Goal: Communication & Community: Participate in discussion

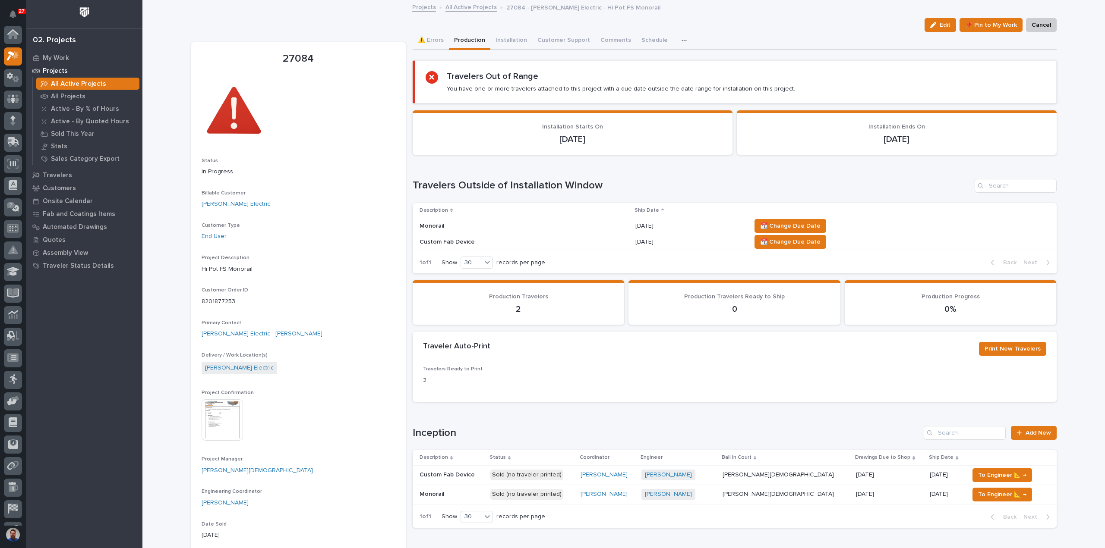
scroll to position [22, 0]
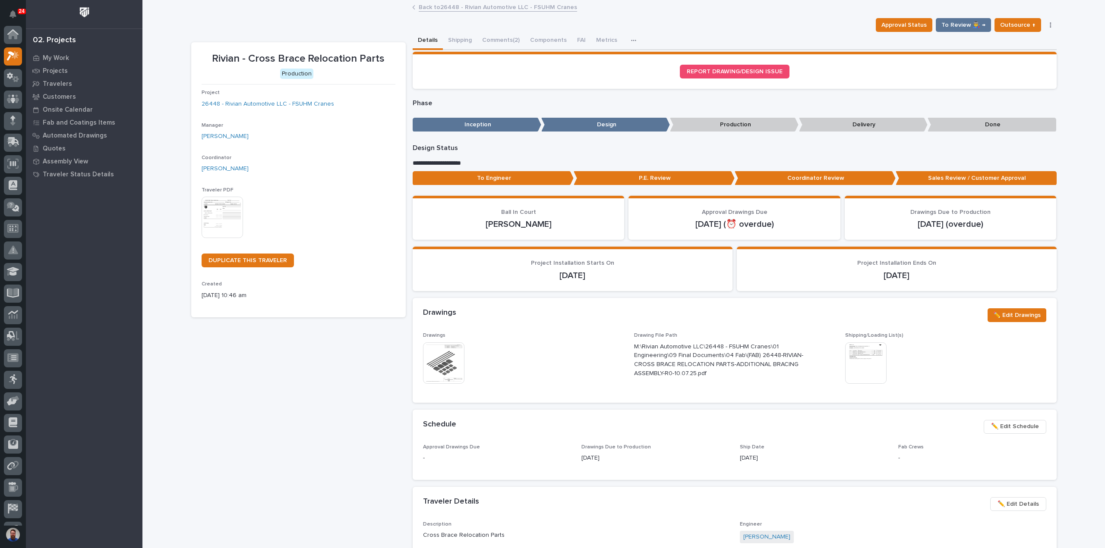
scroll to position [22, 0]
drag, startPoint x: 224, startPoint y: 56, endPoint x: 379, endPoint y: 63, distance: 155.1
click at [379, 63] on p "Rivian - Cross Brace Relocation Parts" at bounding box center [299, 59] width 194 height 13
drag, startPoint x: 389, startPoint y: 63, endPoint x: 215, endPoint y: 52, distance: 174.6
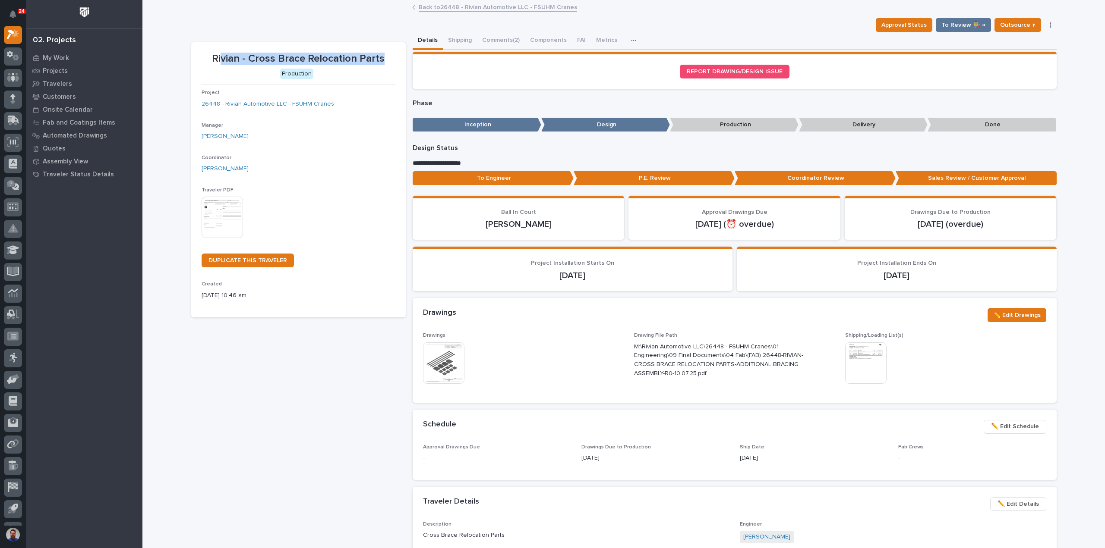
click at [217, 52] on div "Rivian - Cross Brace Relocation Parts" at bounding box center [299, 58] width 194 height 14
click at [214, 53] on p "Rivian - Cross Brace Relocation Parts" at bounding box center [299, 59] width 194 height 13
drag, startPoint x: 204, startPoint y: 55, endPoint x: 396, endPoint y: 54, distance: 192.5
click at [396, 54] on section "Rivian - Cross Brace Relocation Parts Production Project 26448 - Rivian Automot…" at bounding box center [298, 179] width 214 height 275
click at [387, 56] on p "Rivian - Cross Brace Relocation Parts" at bounding box center [299, 59] width 194 height 13
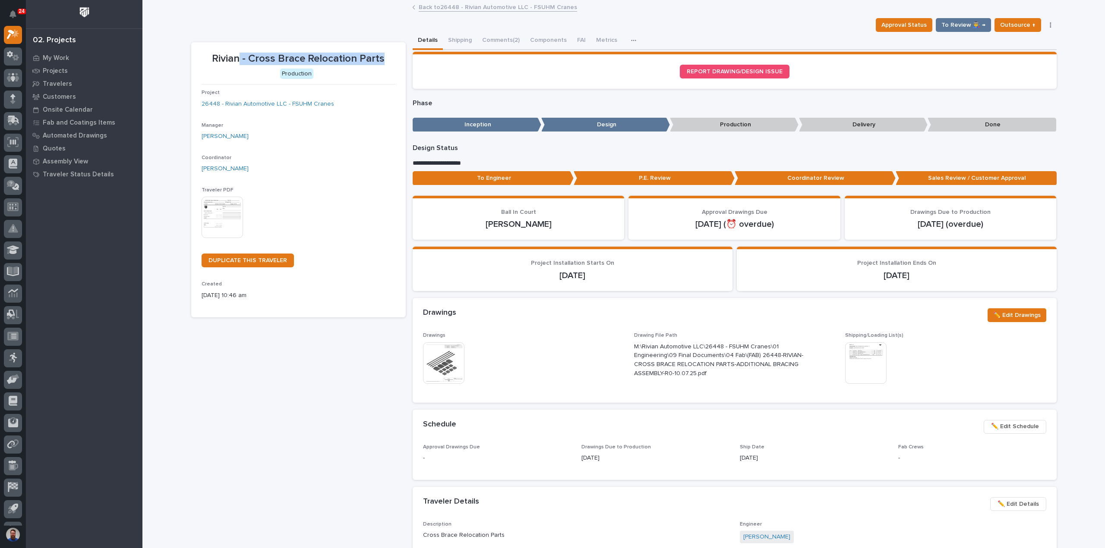
drag, startPoint x: 387, startPoint y: 56, endPoint x: 237, endPoint y: 59, distance: 149.8
click at [237, 59] on p "Rivian - Cross Brace Relocation Parts" at bounding box center [299, 59] width 194 height 13
click at [249, 38] on div "**********" at bounding box center [623, 498] width 865 height 933
click at [245, 56] on p "Rivian - Cross Brace Relocation Parts" at bounding box center [299, 59] width 194 height 13
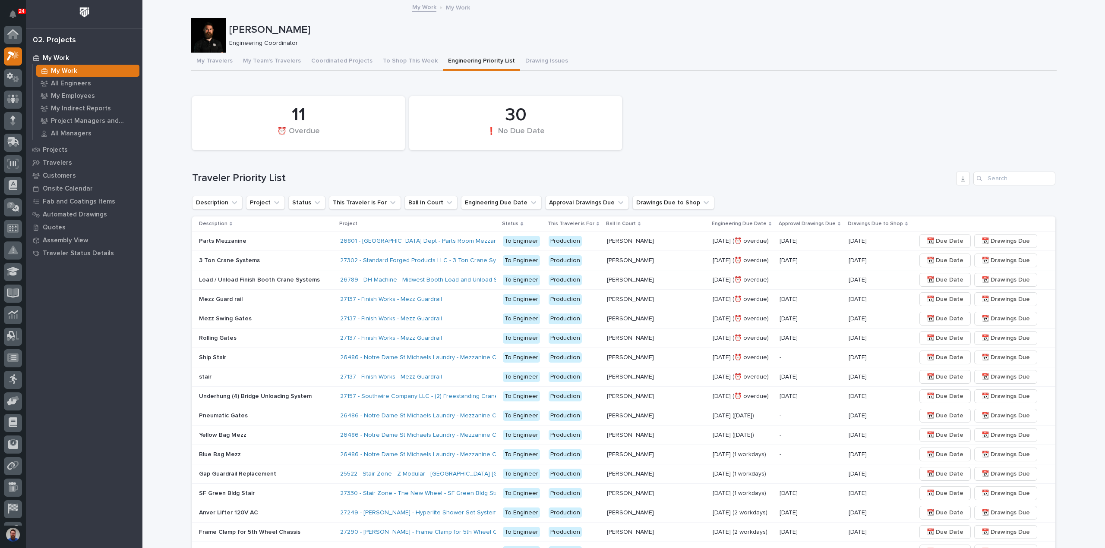
scroll to position [22, 0]
drag, startPoint x: 227, startPoint y: 25, endPoint x: 319, endPoint y: 46, distance: 95.2
click at [319, 46] on div "Weston Hochstetler Engineering Coordinator" at bounding box center [641, 35] width 824 height 23
click at [319, 46] on p "Engineering Coordinator" at bounding box center [639, 43] width 820 height 7
drag, startPoint x: 324, startPoint y: 46, endPoint x: 222, endPoint y: 25, distance: 103.9
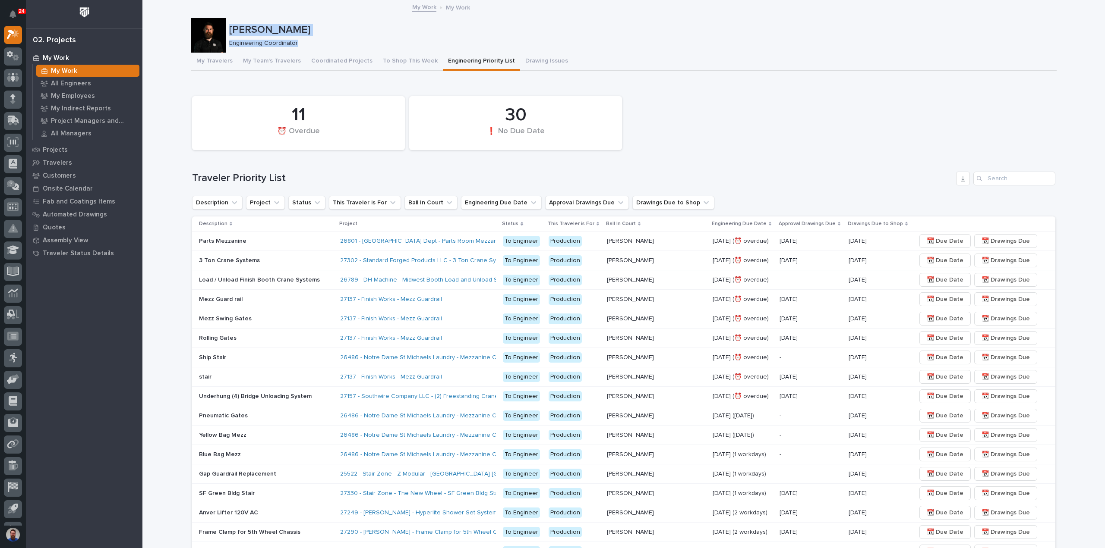
click at [222, 25] on div "Weston Hochstetler Engineering Coordinator" at bounding box center [623, 35] width 865 height 35
click at [234, 27] on p "[PERSON_NAME]" at bounding box center [641, 30] width 824 height 13
drag, startPoint x: 188, startPoint y: 179, endPoint x: 311, endPoint y: 176, distance: 122.6
click at [311, 176] on div "Loading... Saving… Loading... Saving… Weston Hochstetler Weston Hochstetler Eng…" at bounding box center [623, 444] width 962 height 887
click at [311, 176] on h1 "Traveler Priority List" at bounding box center [572, 178] width 760 height 13
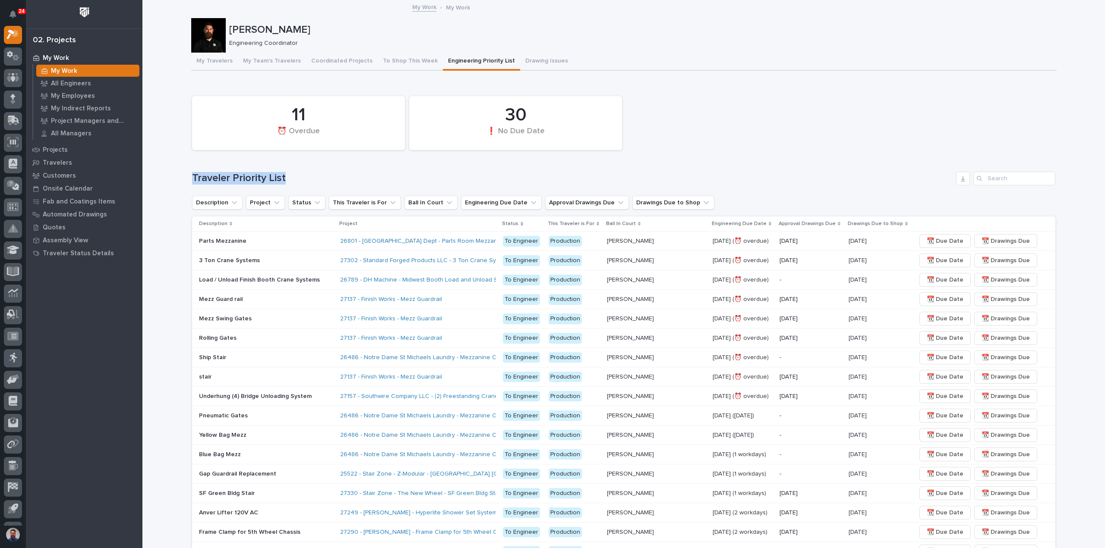
drag, startPoint x: 318, startPoint y: 175, endPoint x: 169, endPoint y: 177, distance: 148.5
click at [169, 177] on div "Loading... Saving… Loading... Saving… Weston Hochstetler Weston Hochstetler Eng…" at bounding box center [623, 444] width 962 height 887
drag, startPoint x: 170, startPoint y: 177, endPoint x: 205, endPoint y: 173, distance: 34.3
click at [171, 176] on div "Loading... Saving… Loading... Saving… Weston Hochstetler Weston Hochstetler Eng…" at bounding box center [623, 444] width 962 height 887
click at [205, 173] on h1 "Traveler Priority List" at bounding box center [572, 178] width 760 height 13
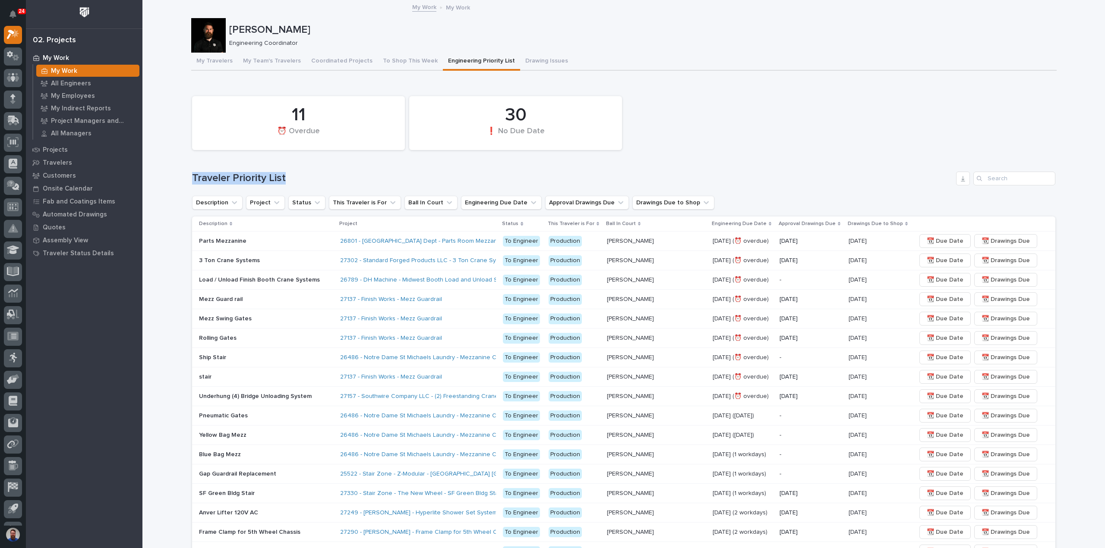
drag, startPoint x: 186, startPoint y: 173, endPoint x: 296, endPoint y: 171, distance: 109.6
click at [296, 171] on div "Loading... Saving… Loading... Saving… Weston Hochstetler Weston Hochstetler Eng…" at bounding box center [624, 433] width 874 height 865
click at [296, 172] on div "Traveler Priority List" at bounding box center [623, 179] width 863 height 14
drag, startPoint x: 306, startPoint y: 176, endPoint x: 186, endPoint y: 182, distance: 120.1
click at [187, 182] on div "Loading... Saving… Loading... Saving… Weston Hochstetler Weston Hochstetler Eng…" at bounding box center [624, 433] width 874 height 865
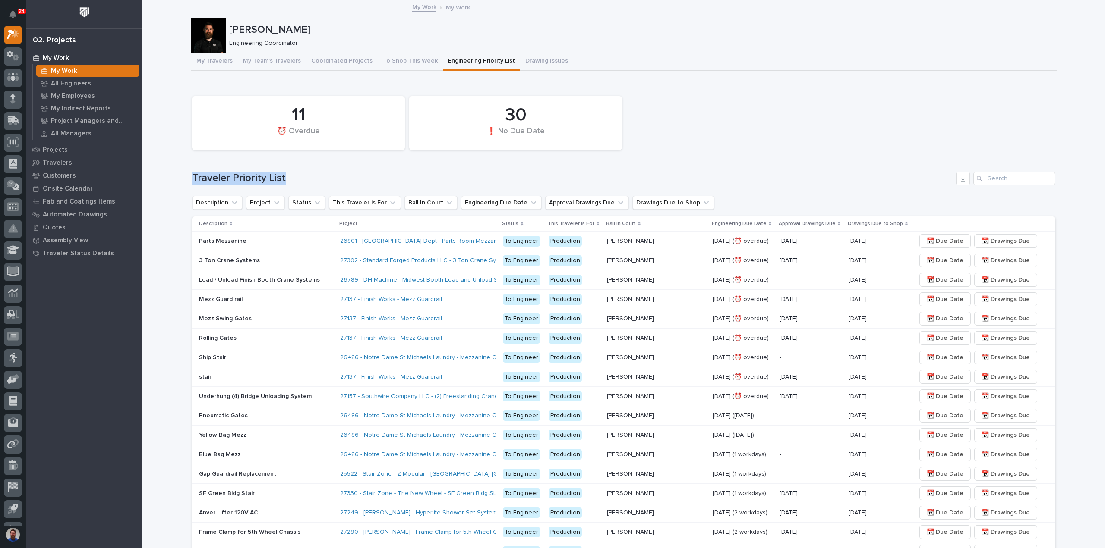
click at [187, 182] on div "Loading... Saving… Loading... Saving… Weston Hochstetler Weston Hochstetler Eng…" at bounding box center [624, 433] width 874 height 865
drag, startPoint x: 171, startPoint y: 170, endPoint x: 290, endPoint y: 167, distance: 119.6
click at [288, 166] on div "Loading... Saving… Loading... Saving… Weston Hochstetler Weston Hochstetler Eng…" at bounding box center [623, 444] width 962 height 887
click at [291, 167] on div "11 ⏰ Overdue 30 ❗ No Due Date Traveler Priority List Description Project Status…" at bounding box center [623, 465] width 863 height 746
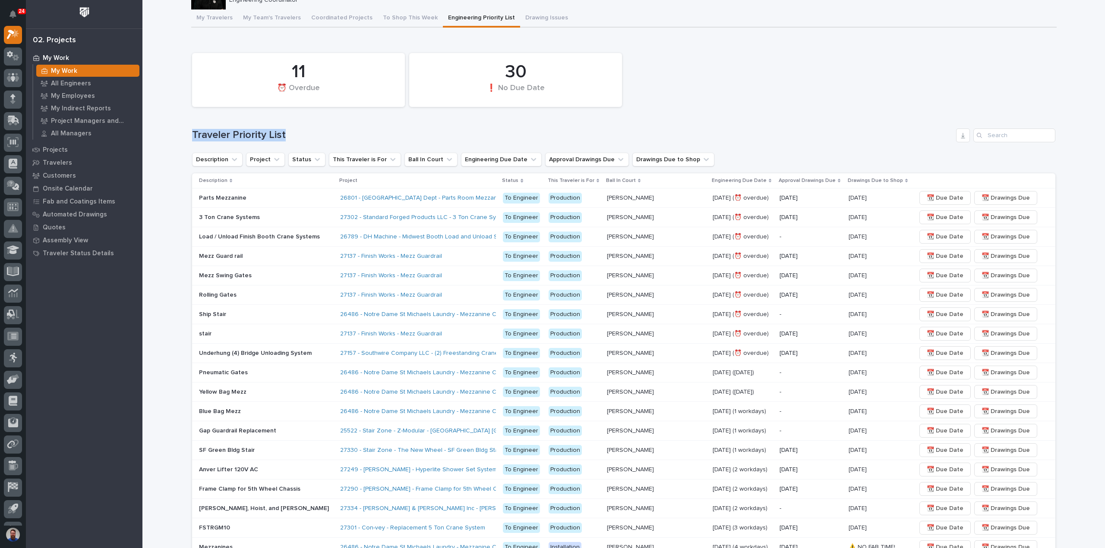
scroll to position [57, 0]
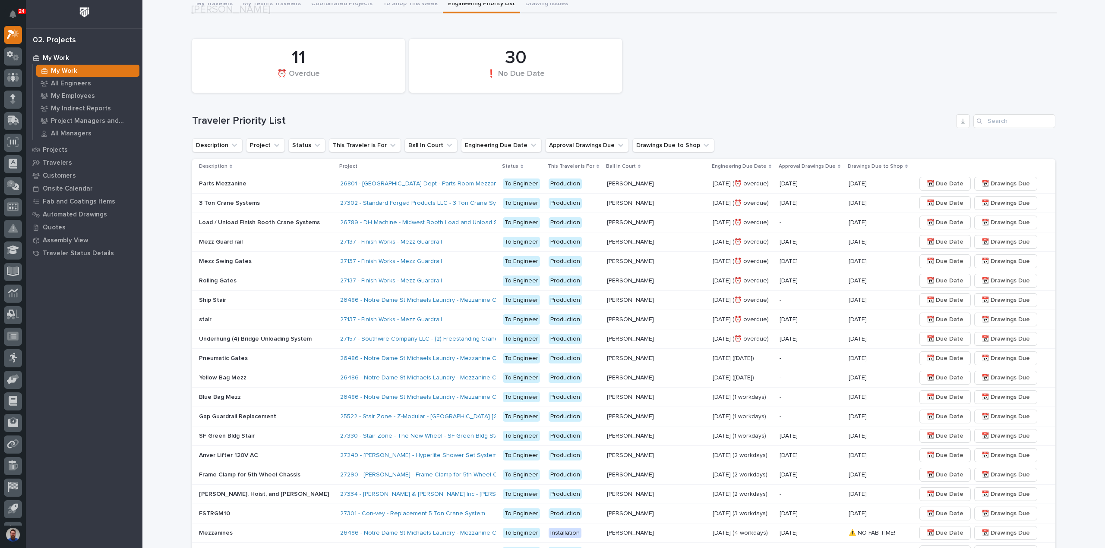
click at [322, 155] on div "11 ⏰ Overdue 30 ❗ No Due Date Traveler Priority List Description Project Status…" at bounding box center [623, 408] width 863 height 746
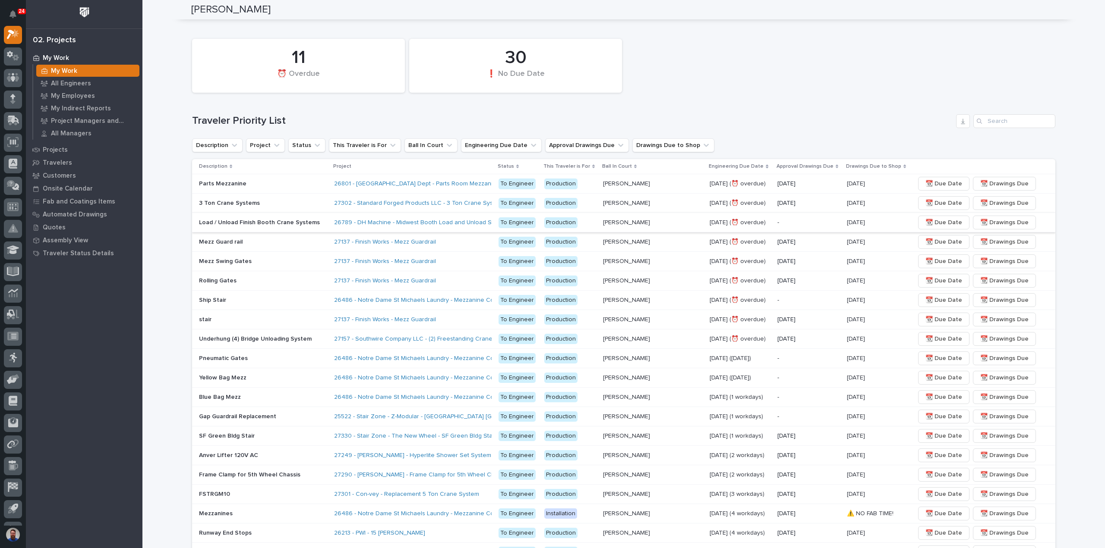
click at [939, 222] on span "📆 Due Date" at bounding box center [943, 222] width 37 height 10
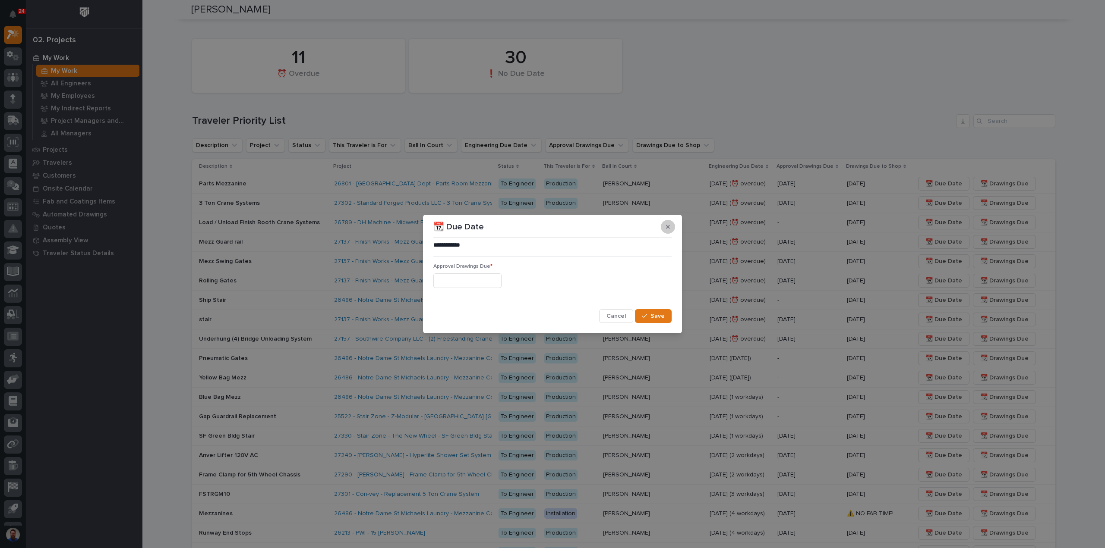
click at [668, 230] on icon "button" at bounding box center [668, 227] width 4 height 6
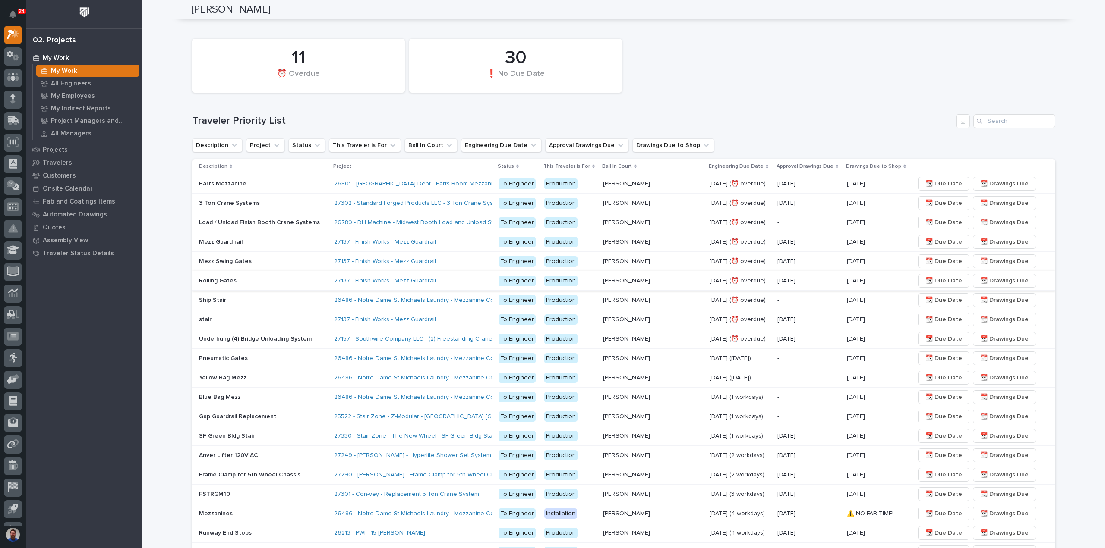
click at [980, 278] on span "📆 Drawings Due" at bounding box center [1004, 281] width 48 height 10
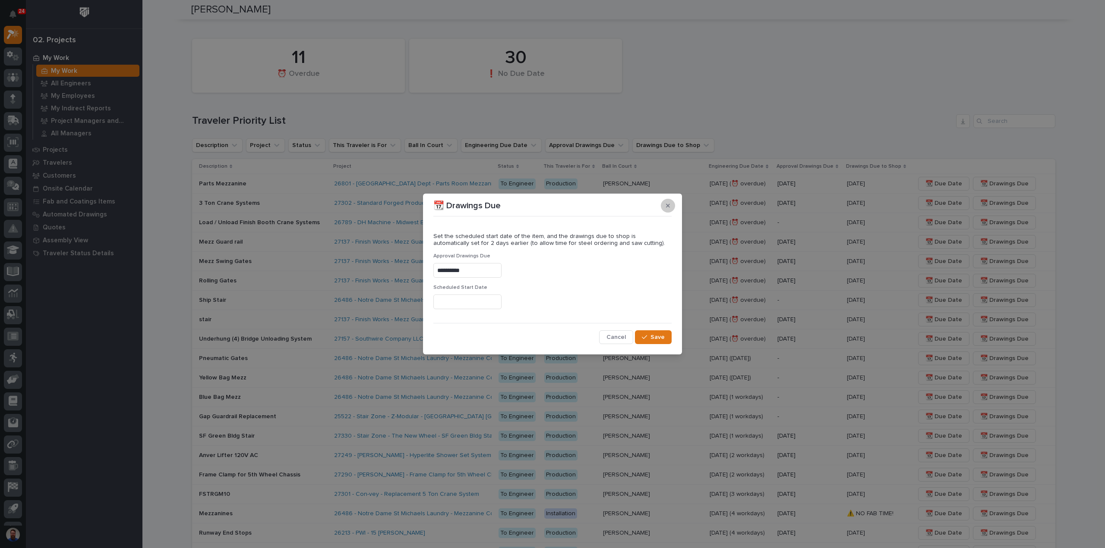
click at [666, 210] on button "button" at bounding box center [668, 206] width 14 height 14
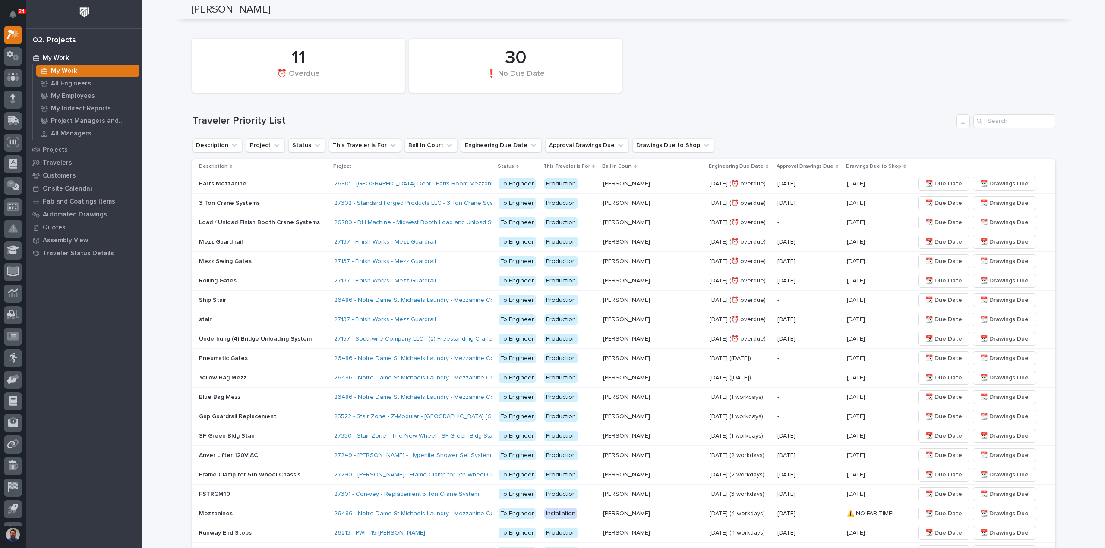
click at [777, 88] on div "11 ⏰ Overdue 30 ❗ No Due Date" at bounding box center [624, 66] width 872 height 63
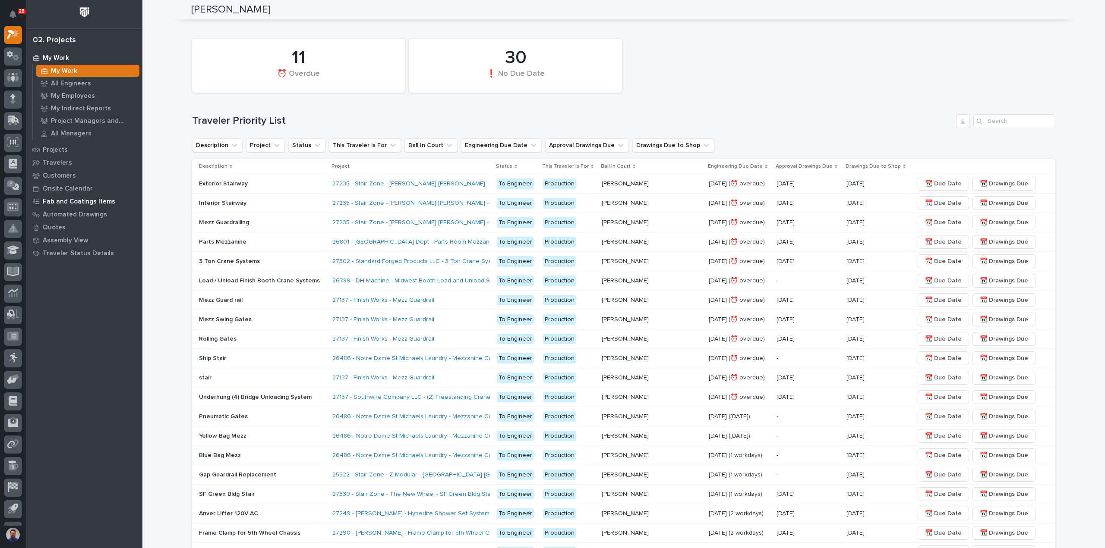
drag, startPoint x: 60, startPoint y: 227, endPoint x: 66, endPoint y: 206, distance: 22.2
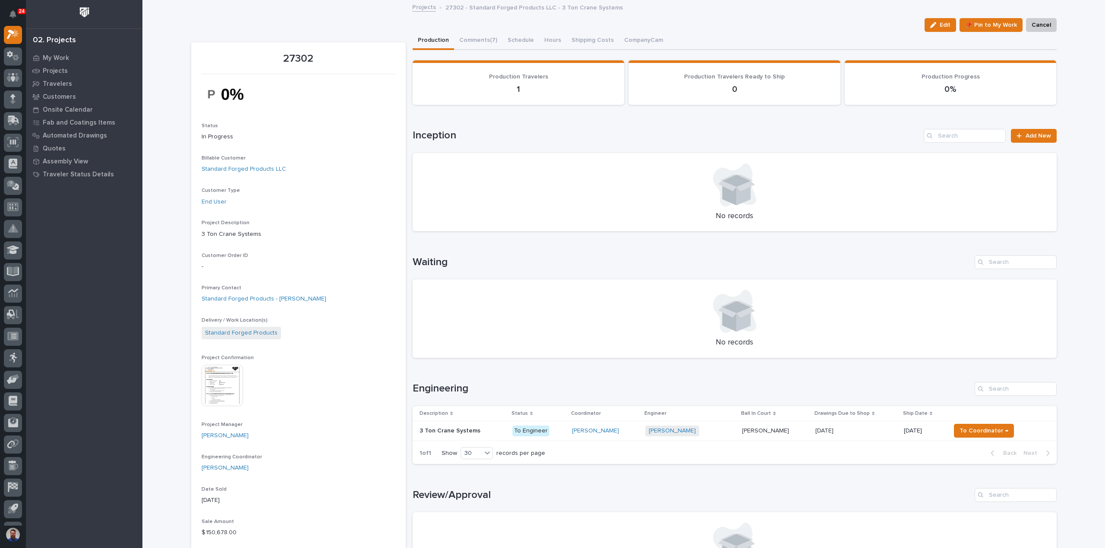
click at [456, 29] on div "Edit 📌 Pin to My Work Cancel" at bounding box center [623, 25] width 865 height 14
click at [461, 35] on button "Comments (7)" at bounding box center [478, 41] width 48 height 18
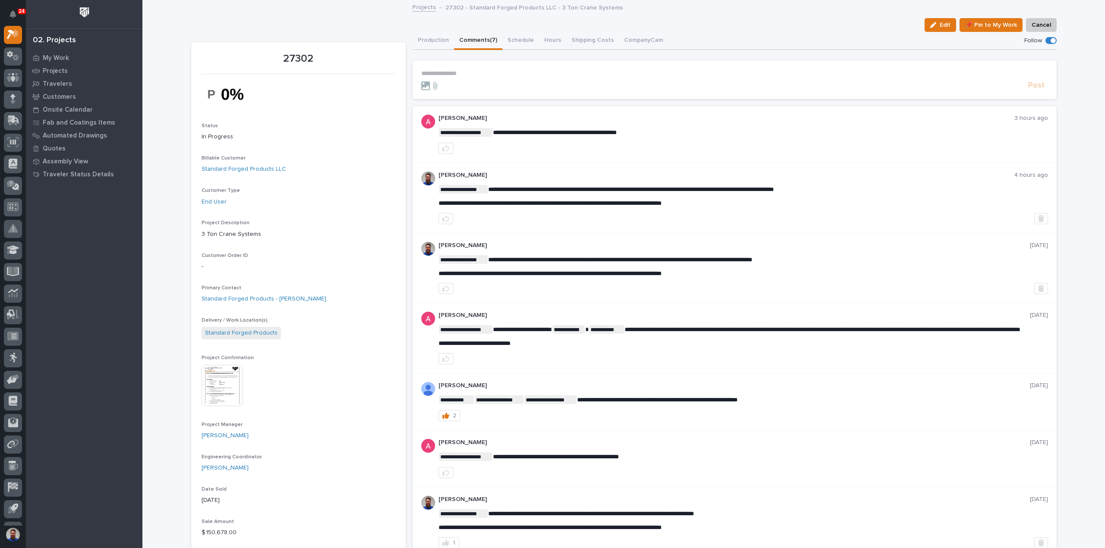
click at [441, 72] on p "**********" at bounding box center [734, 73] width 627 height 7
click at [438, 148] on button "button" at bounding box center [445, 148] width 15 height 11
drag, startPoint x: 164, startPoint y: 24, endPoint x: 223, endPoint y: 31, distance: 58.7
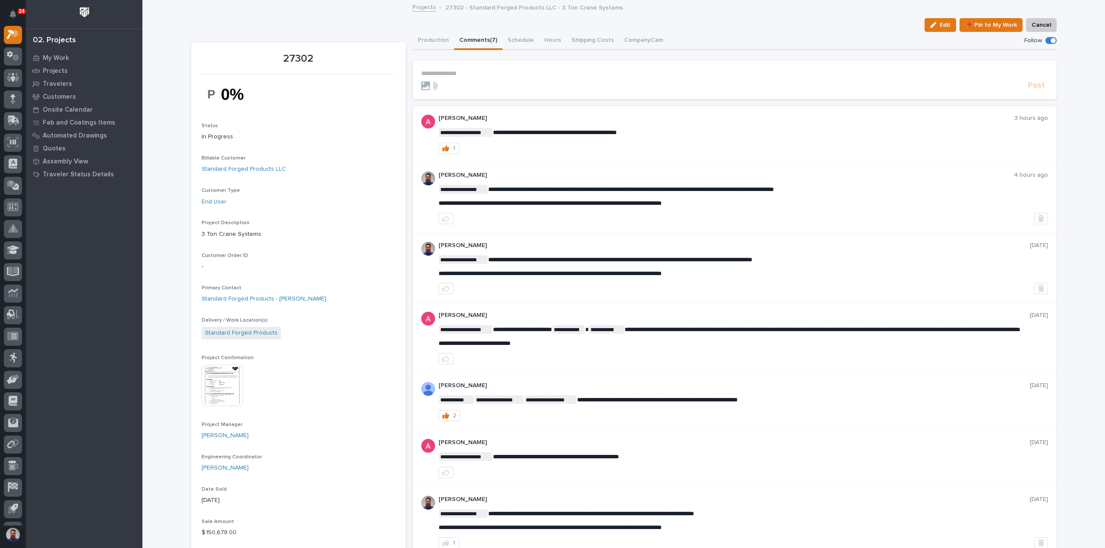
click at [220, 24] on div "Edit 📌 Pin to My Work Cancel" at bounding box center [623, 25] width 865 height 14
drag, startPoint x: 208, startPoint y: 46, endPoint x: 328, endPoint y: 115, distance: 137.7
click at [328, 115] on div "27302 Edit 📌 Pin to My Work Cancel Edit 📌 Pin to My Work Cancel 27302 Status In…" at bounding box center [623, 551] width 865 height 1101
click at [327, 101] on div at bounding box center [299, 94] width 194 height 30
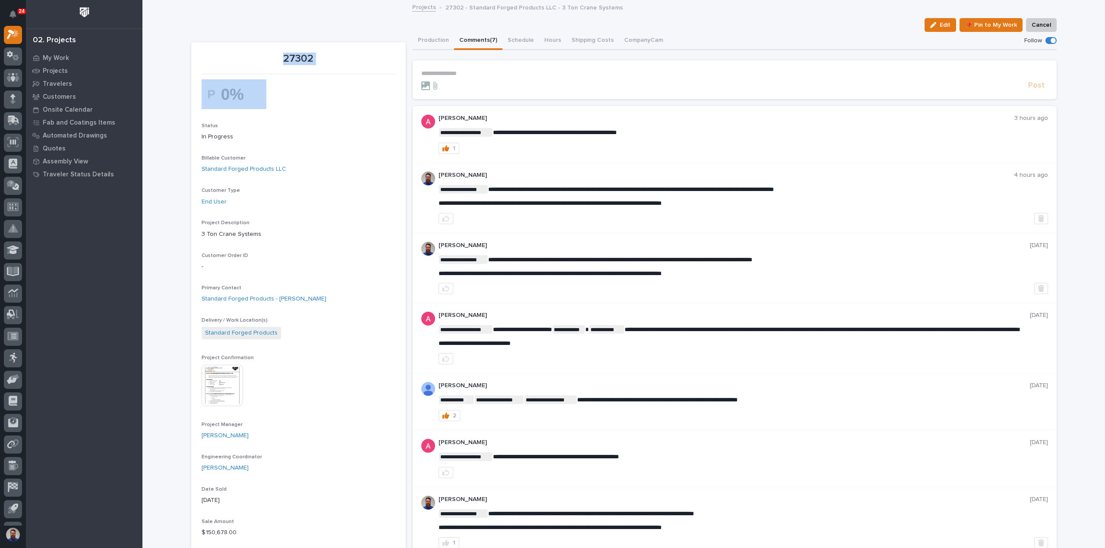
drag, startPoint x: 319, startPoint y: 103, endPoint x: 215, endPoint y: 38, distance: 123.1
drag, startPoint x: 298, startPoint y: 77, endPoint x: 348, endPoint y: 101, distance: 55.4
click at [348, 101] on div "27302 Edit 📌 Pin to My Work Cancel Edit 📌 Pin to My Work Cancel 27302 Status In…" at bounding box center [623, 551] width 865 height 1101
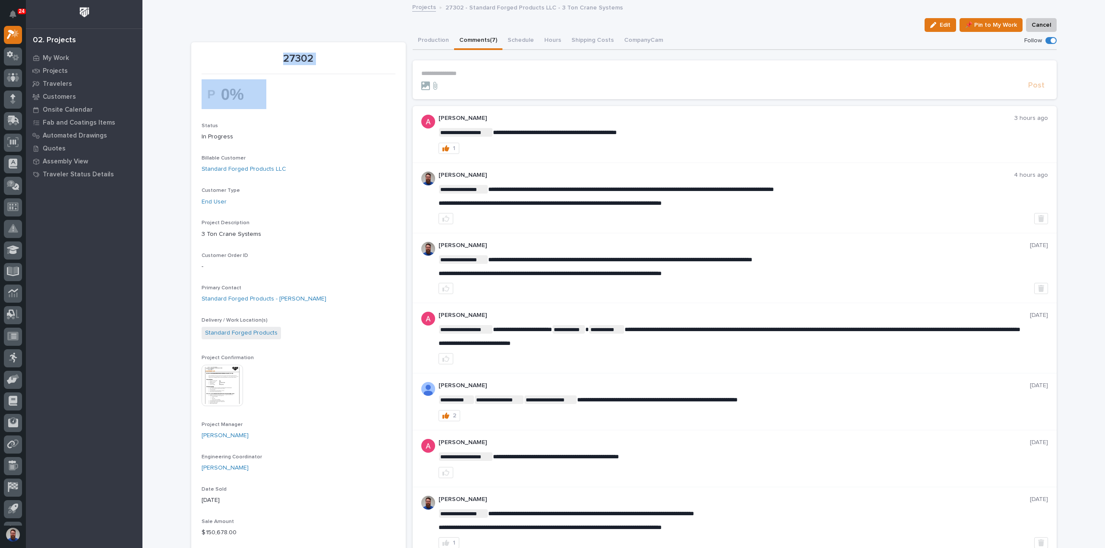
click at [348, 102] on div at bounding box center [299, 94] width 194 height 30
drag, startPoint x: 180, startPoint y: 28, endPoint x: 314, endPoint y: 93, distance: 149.2
click at [314, 93] on div at bounding box center [299, 94] width 194 height 30
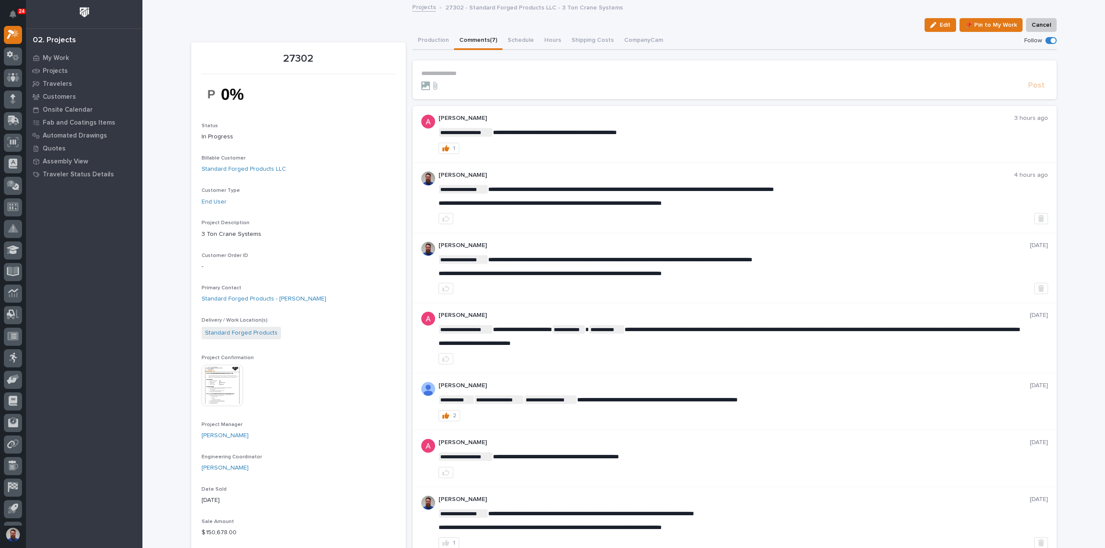
click at [234, 6] on div "Projects 27302 - Standard Forged Products LLC - 3 Ton Crane Systems" at bounding box center [623, 8] width 962 height 12
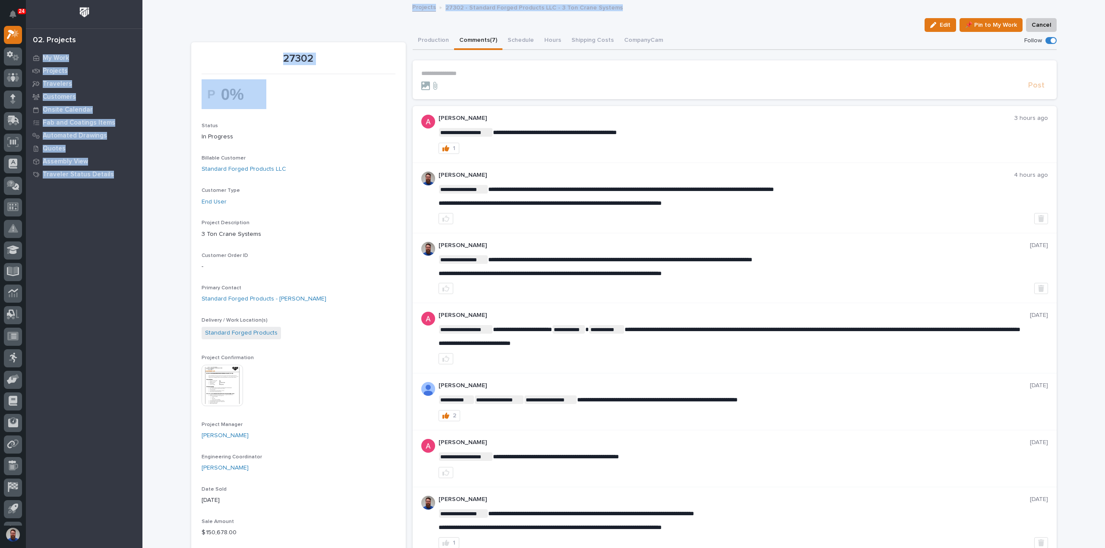
drag, startPoint x: 230, startPoint y: 53, endPoint x: 309, endPoint y: 84, distance: 84.2
click at [306, 91] on div at bounding box center [299, 94] width 194 height 30
click at [317, 95] on div at bounding box center [299, 94] width 194 height 30
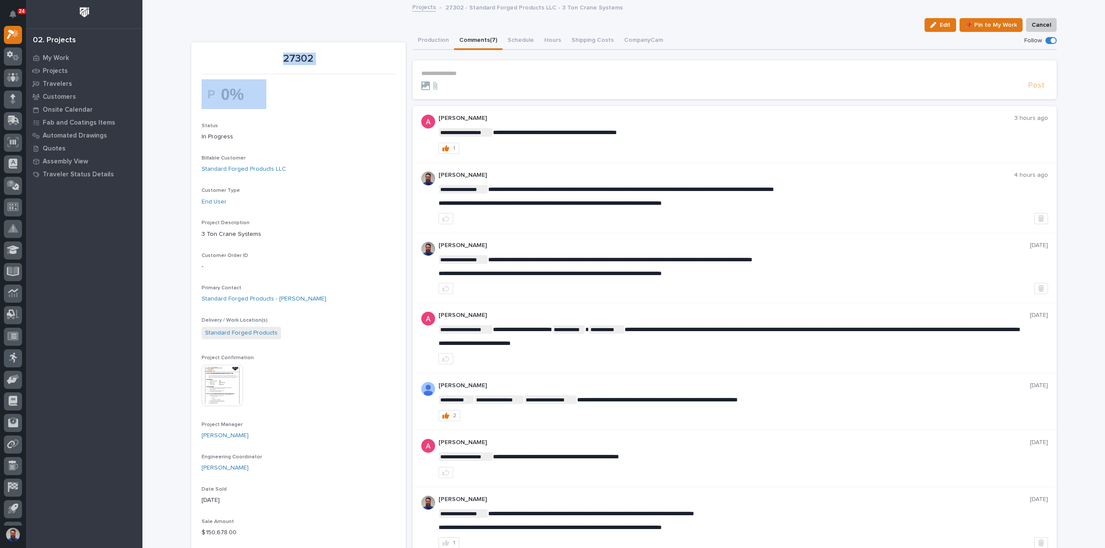
drag, startPoint x: 198, startPoint y: 36, endPoint x: 315, endPoint y: 94, distance: 131.0
click at [315, 94] on div at bounding box center [299, 94] width 194 height 30
drag, startPoint x: 341, startPoint y: 98, endPoint x: 212, endPoint y: 49, distance: 137.7
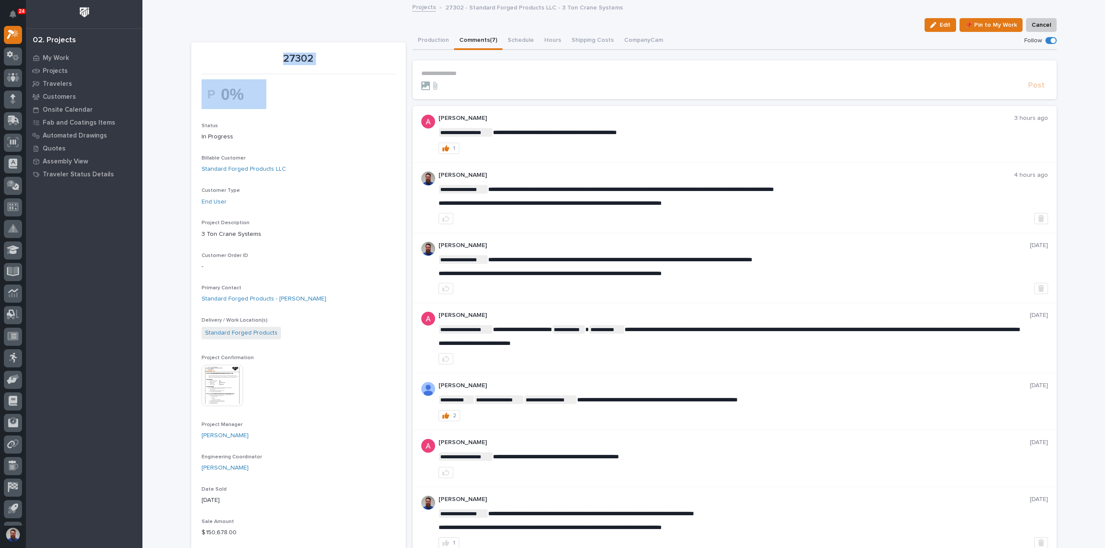
drag, startPoint x: 277, startPoint y: 75, endPoint x: 330, endPoint y: 104, distance: 60.3
click at [330, 104] on div at bounding box center [299, 94] width 194 height 30
drag, startPoint x: 312, startPoint y: 92, endPoint x: 193, endPoint y: 48, distance: 126.2
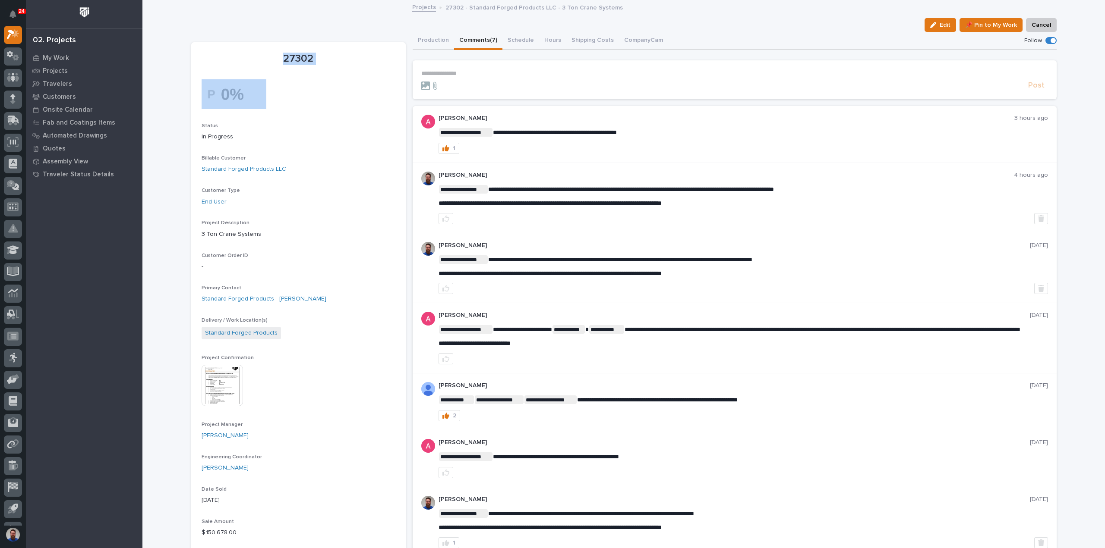
drag, startPoint x: 166, startPoint y: 31, endPoint x: 300, endPoint y: 111, distance: 156.1
click at [300, 111] on div at bounding box center [299, 97] width 194 height 37
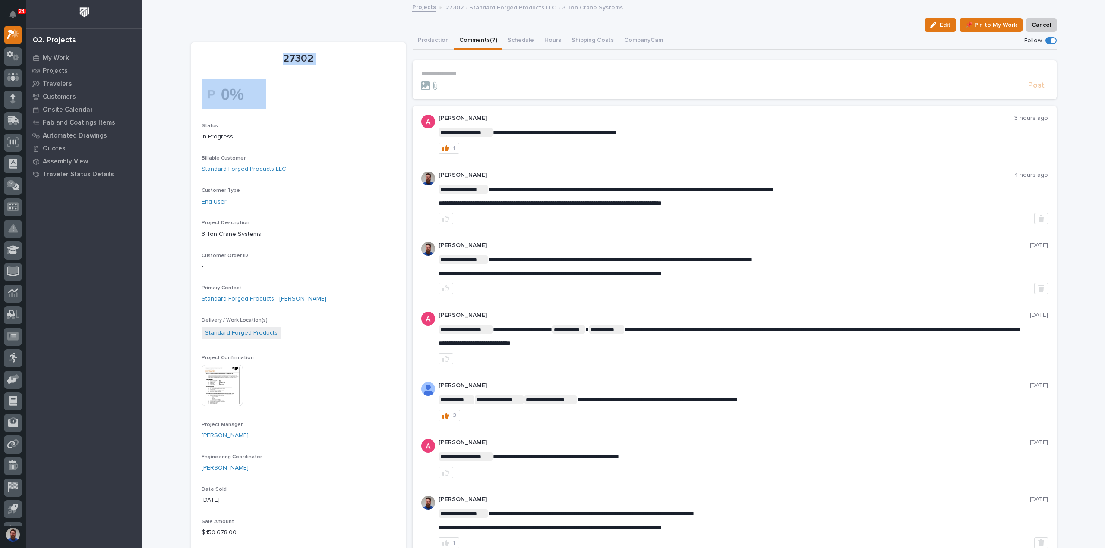
drag, startPoint x: 331, startPoint y: 111, endPoint x: 197, endPoint y: 53, distance: 146.7
drag, startPoint x: 268, startPoint y: 96, endPoint x: 296, endPoint y: 106, distance: 29.8
click at [270, 96] on div at bounding box center [299, 94] width 194 height 30
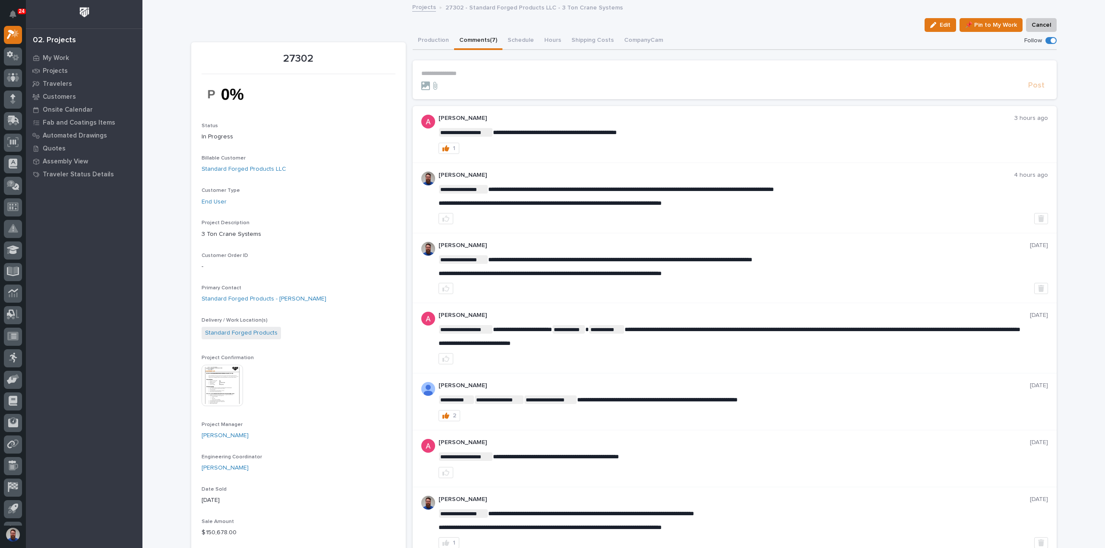
drag, startPoint x: 306, startPoint y: 109, endPoint x: 265, endPoint y: 101, distance: 40.9
click at [261, 101] on div at bounding box center [299, 97] width 194 height 37
click at [304, 98] on div at bounding box center [299, 94] width 194 height 30
drag, startPoint x: 189, startPoint y: 48, endPoint x: 284, endPoint y: 100, distance: 108.7
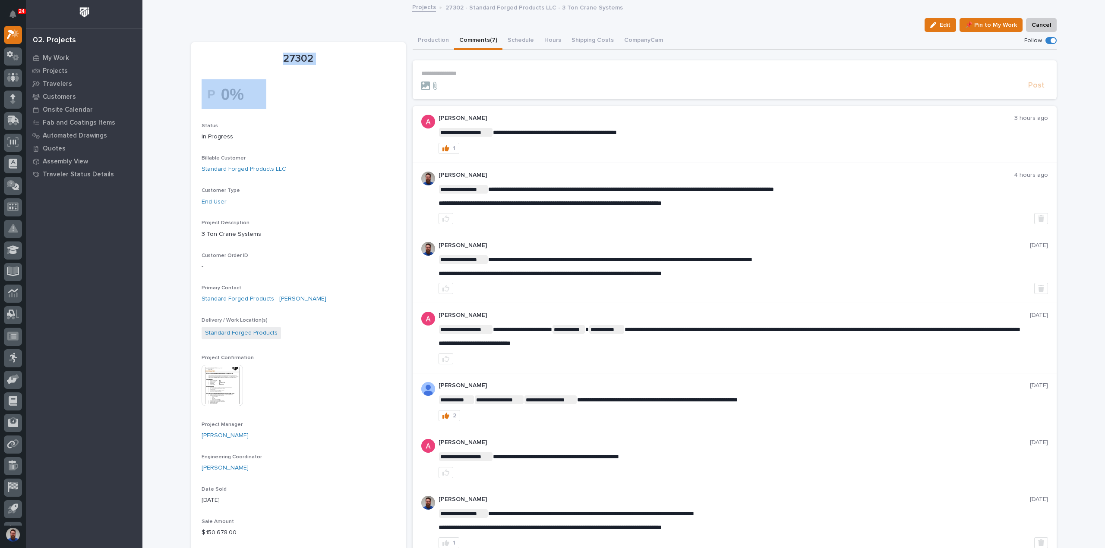
click at [284, 100] on div at bounding box center [299, 94] width 194 height 30
drag, startPoint x: 328, startPoint y: 89, endPoint x: 230, endPoint y: 45, distance: 106.8
drag, startPoint x: 181, startPoint y: 39, endPoint x: 275, endPoint y: 85, distance: 104.8
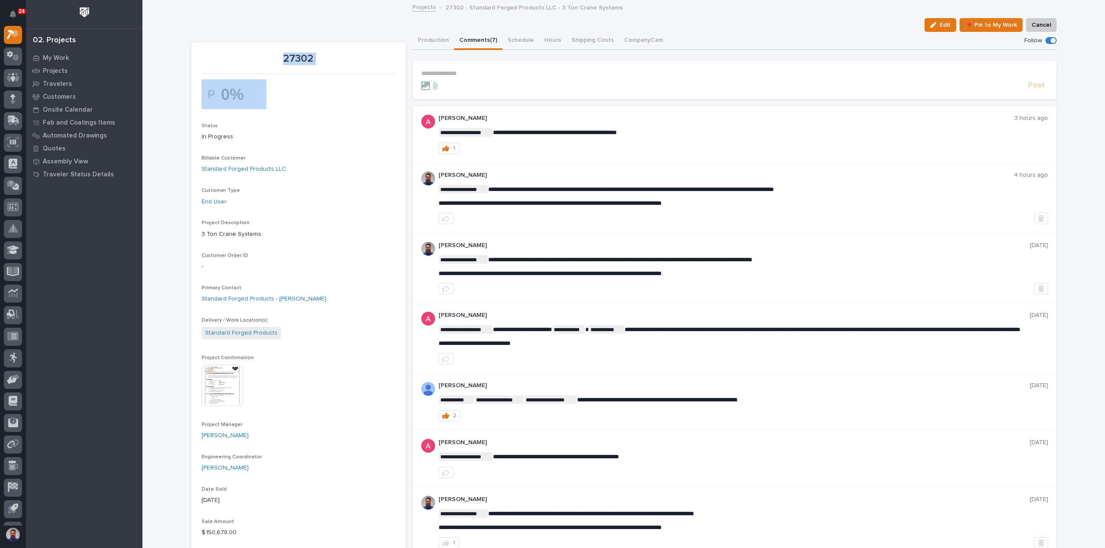
click at [275, 85] on div at bounding box center [299, 94] width 194 height 30
drag, startPoint x: 261, startPoint y: 86, endPoint x: 194, endPoint y: 57, distance: 74.0
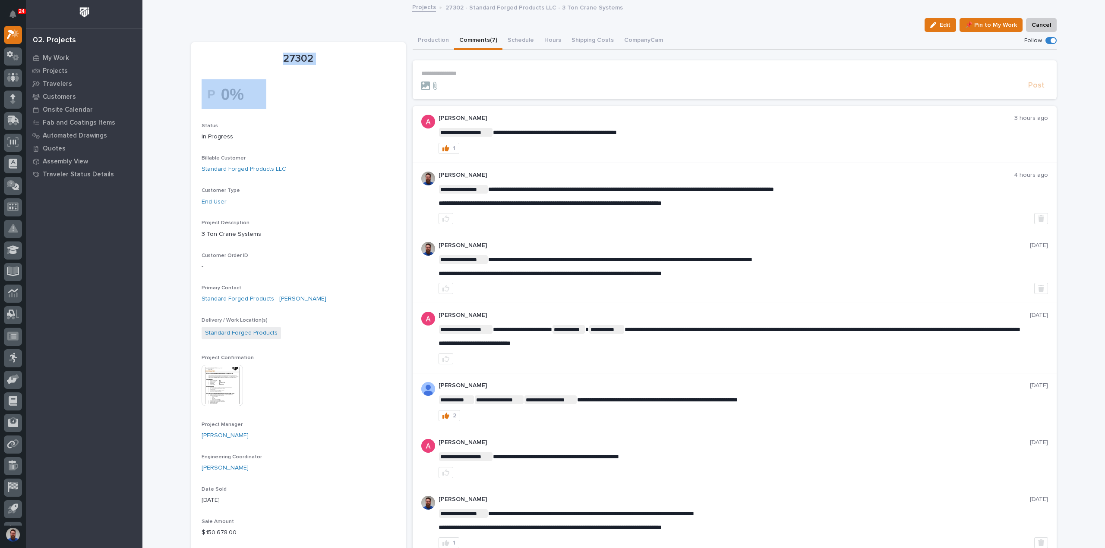
drag, startPoint x: 202, startPoint y: 50, endPoint x: 312, endPoint y: 106, distance: 122.7
click at [312, 106] on div at bounding box center [299, 94] width 194 height 30
drag, startPoint x: 356, startPoint y: 110, endPoint x: 211, endPoint y: 44, distance: 158.9
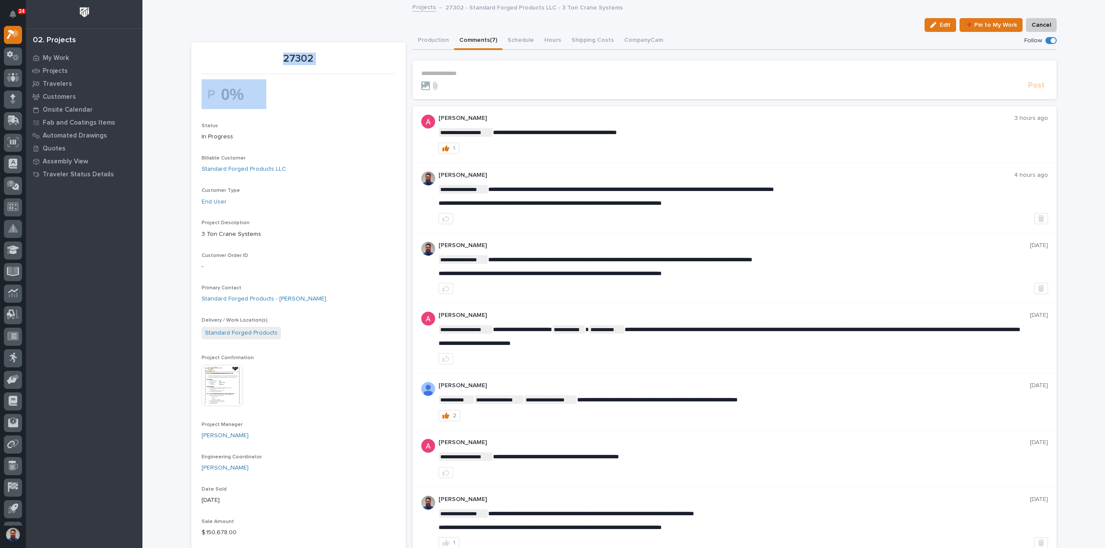
drag, startPoint x: 268, startPoint y: 82, endPoint x: 291, endPoint y: 92, distance: 25.3
click at [291, 92] on div at bounding box center [299, 94] width 194 height 30
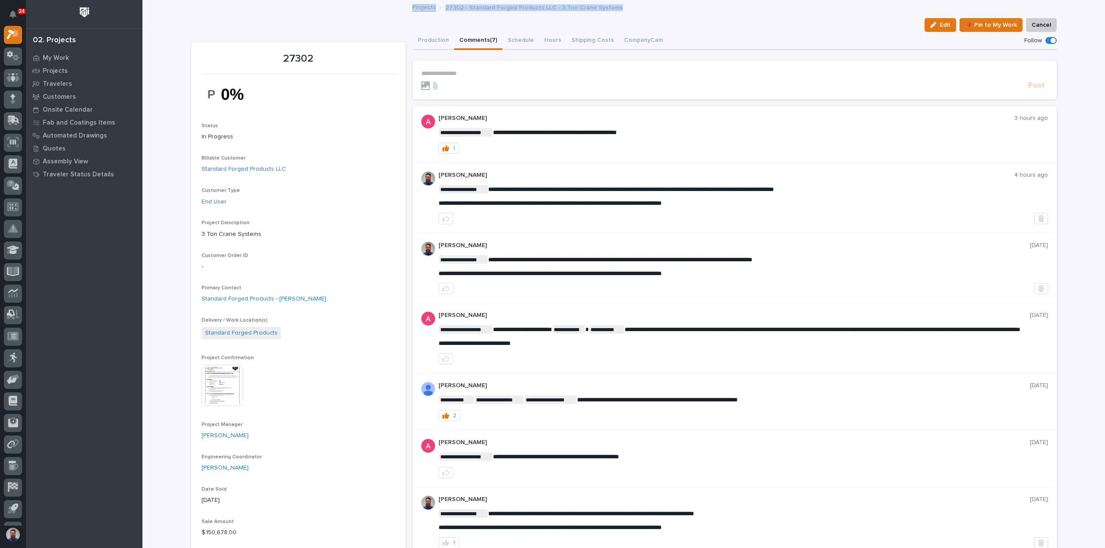
drag, startPoint x: 318, startPoint y: 4, endPoint x: 731, endPoint y: 27, distance: 412.7
click at [733, 25] on div "Edit 📌 Pin to My Work Cancel" at bounding box center [623, 25] width 865 height 14
click at [735, 21] on div "Edit 📌 Pin to My Work Cancel" at bounding box center [623, 25] width 865 height 14
click at [244, 21] on div "Edit 📌 Pin to My Work Cancel" at bounding box center [623, 25] width 865 height 14
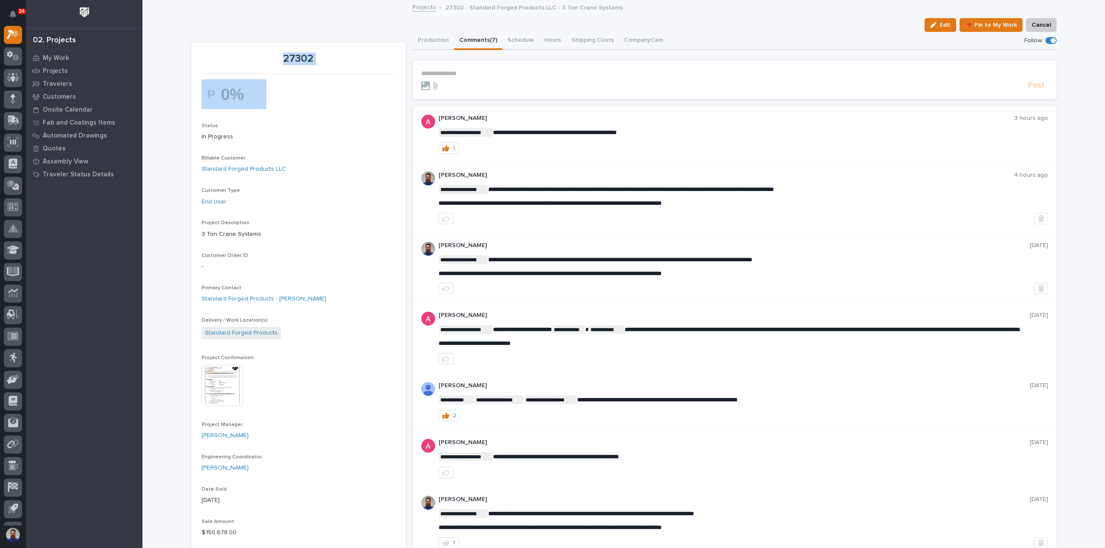
drag, startPoint x: 261, startPoint y: 39, endPoint x: 304, endPoint y: 87, distance: 64.4
click at [304, 87] on div at bounding box center [299, 94] width 194 height 30
click at [268, 25] on div "Edit 📌 Pin to My Work Cancel" at bounding box center [623, 25] width 865 height 14
click at [249, 19] on div "Edit 📌 Pin to My Work Cancel" at bounding box center [623, 25] width 865 height 14
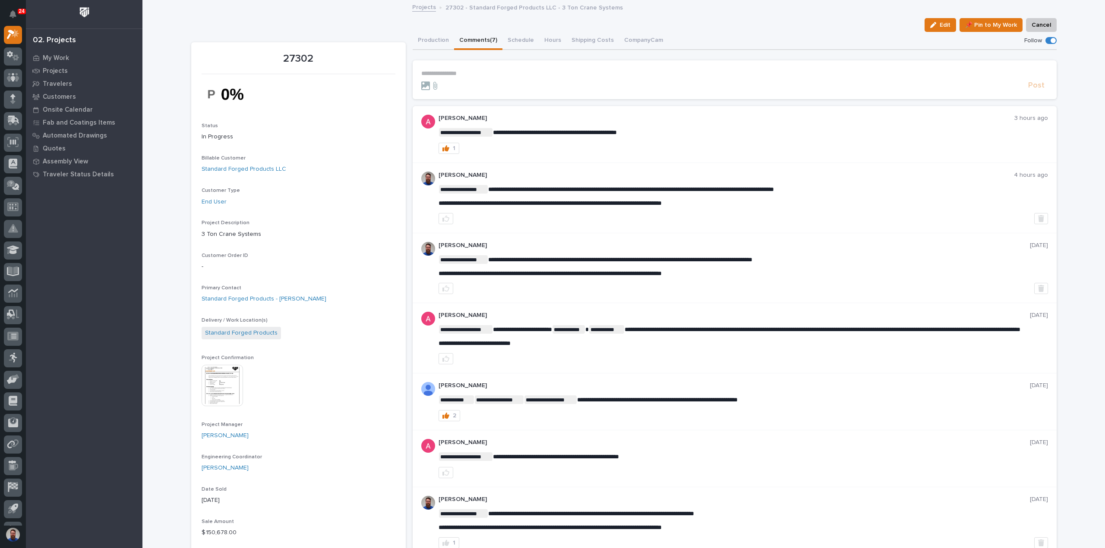
click at [223, 29] on div "Edit 📌 Pin to My Work Cancel" at bounding box center [623, 25] width 865 height 14
click at [285, 25] on div "Edit 📌 Pin to My Work Cancel" at bounding box center [623, 25] width 865 height 14
click at [457, 67] on section "**********" at bounding box center [735, 79] width 644 height 39
click at [457, 72] on p "**********" at bounding box center [734, 73] width 627 height 7
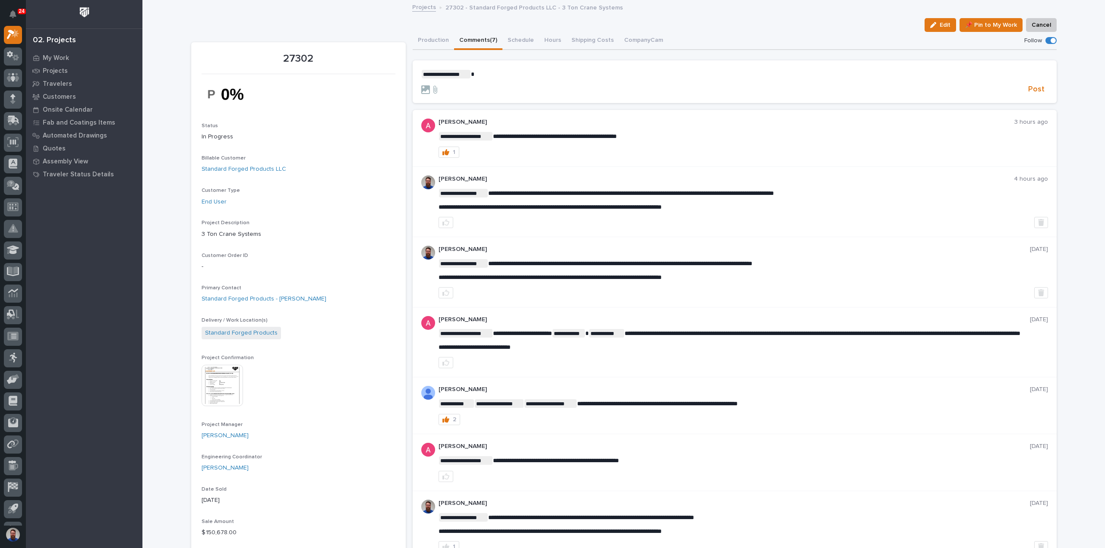
click at [509, 76] on p "**********" at bounding box center [734, 74] width 627 height 9
click at [630, 77] on p "**********" at bounding box center [734, 74] width 627 height 9
click at [651, 74] on p "**********" at bounding box center [734, 74] width 627 height 9
click at [1032, 92] on span "Post" at bounding box center [1036, 90] width 16 height 10
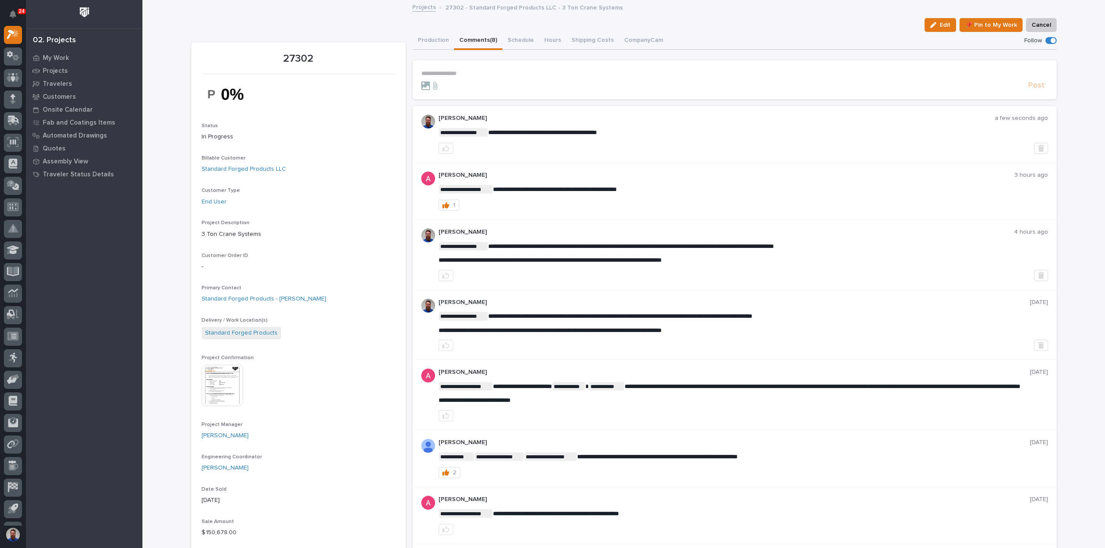
click at [578, 76] on p "**********" at bounding box center [734, 73] width 627 height 7
click at [422, 41] on button "Production" at bounding box center [433, 41] width 41 height 18
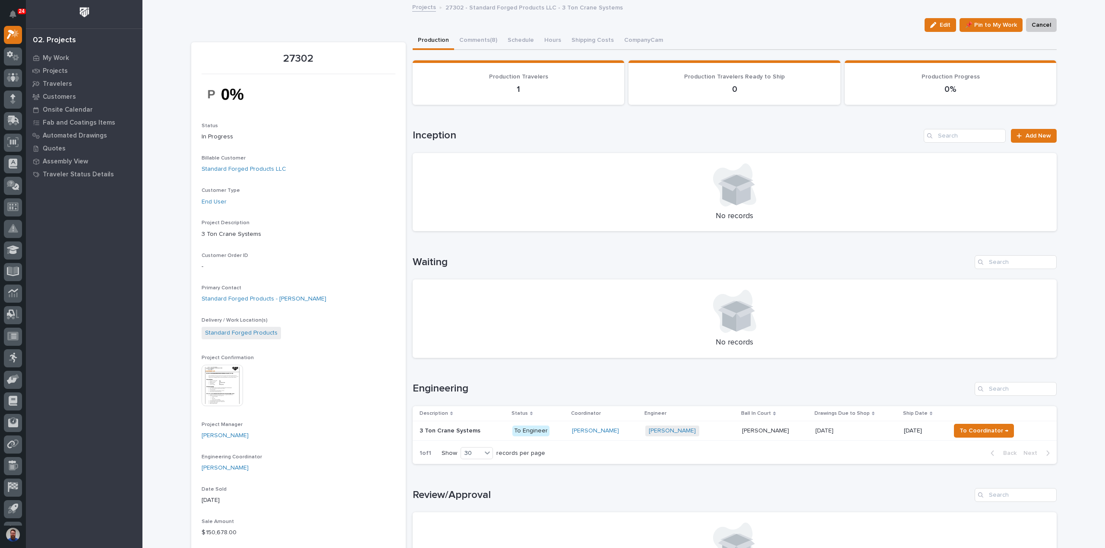
click at [706, 17] on div "27302 Edit 📌 Pin to My Work Cancel Edit 📌 Pin to My Work Cancel 27302 Status In…" at bounding box center [623, 551] width 865 height 1101
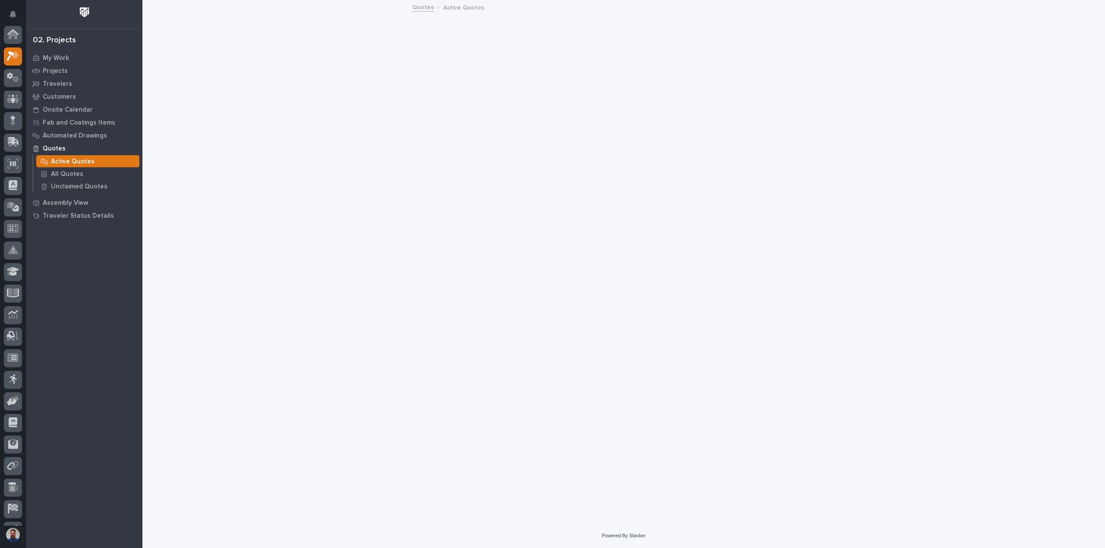
scroll to position [22, 0]
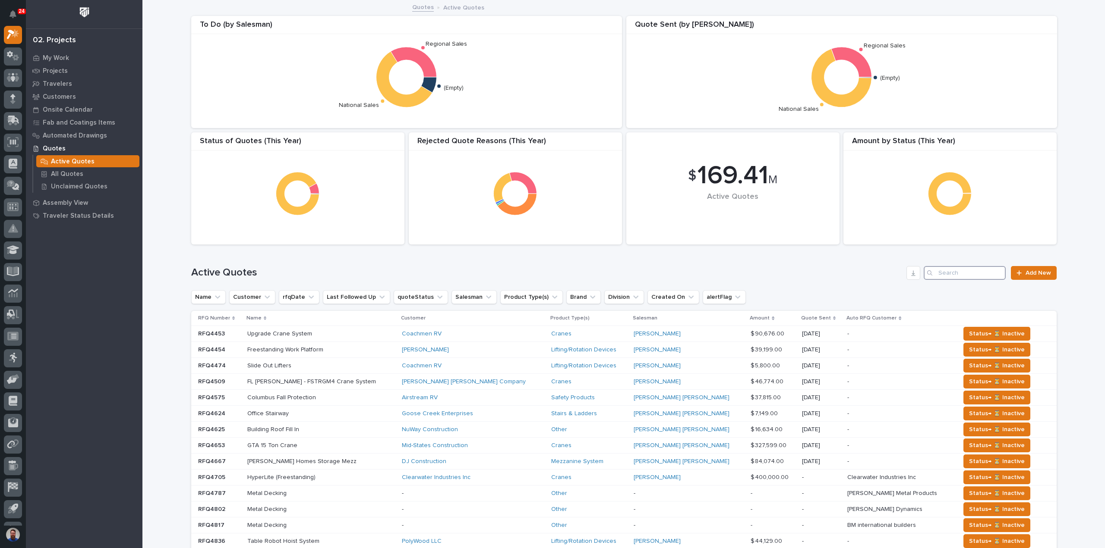
click at [979, 273] on input "Search" at bounding box center [964, 273] width 82 height 14
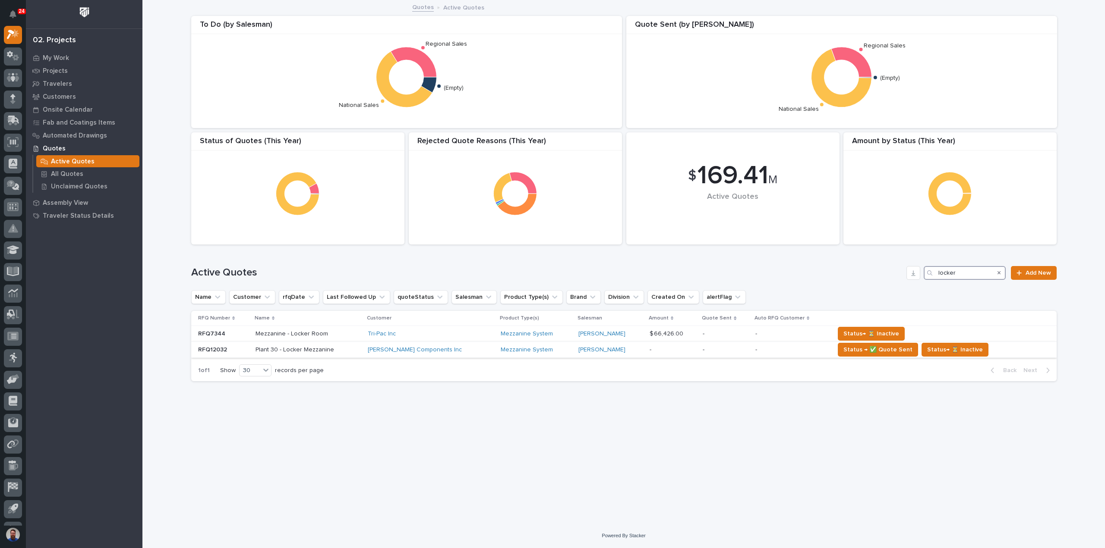
type input "locker"
click at [349, 353] on p at bounding box center [308, 349] width 106 height 7
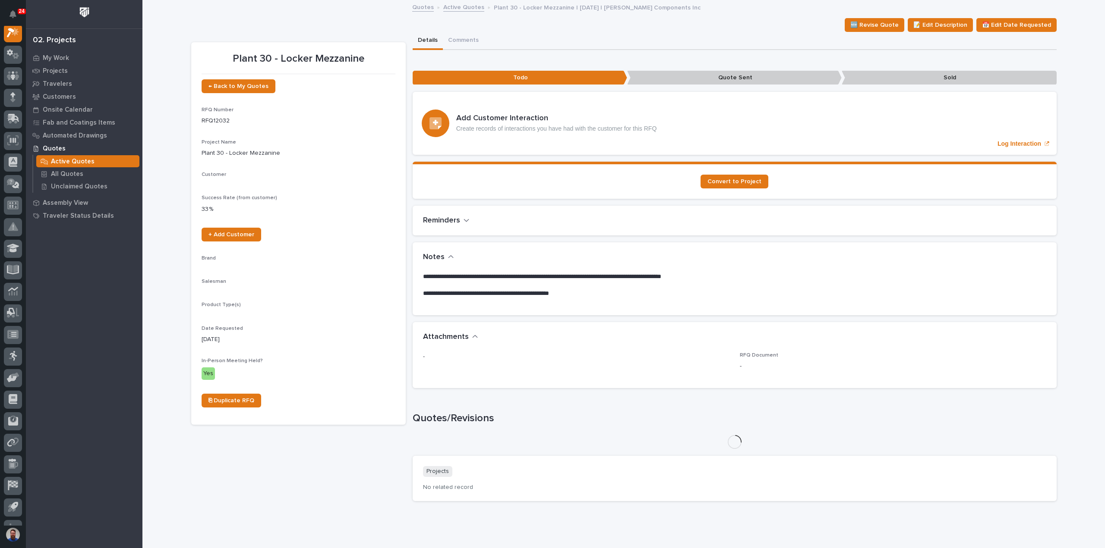
scroll to position [22, 0]
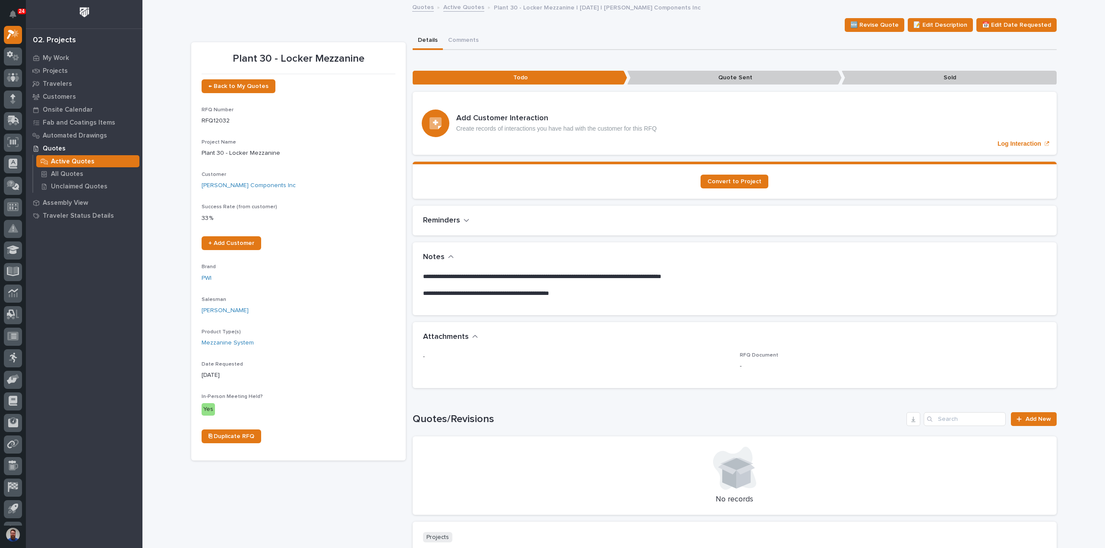
click at [179, 313] on div "Loading... Saving… Loading... Saving… Plant 30 - Locker Mezzanine 🆕 Revise Quot…" at bounding box center [623, 365] width 962 height 728
click at [466, 40] on button "Comments" at bounding box center [463, 41] width 41 height 18
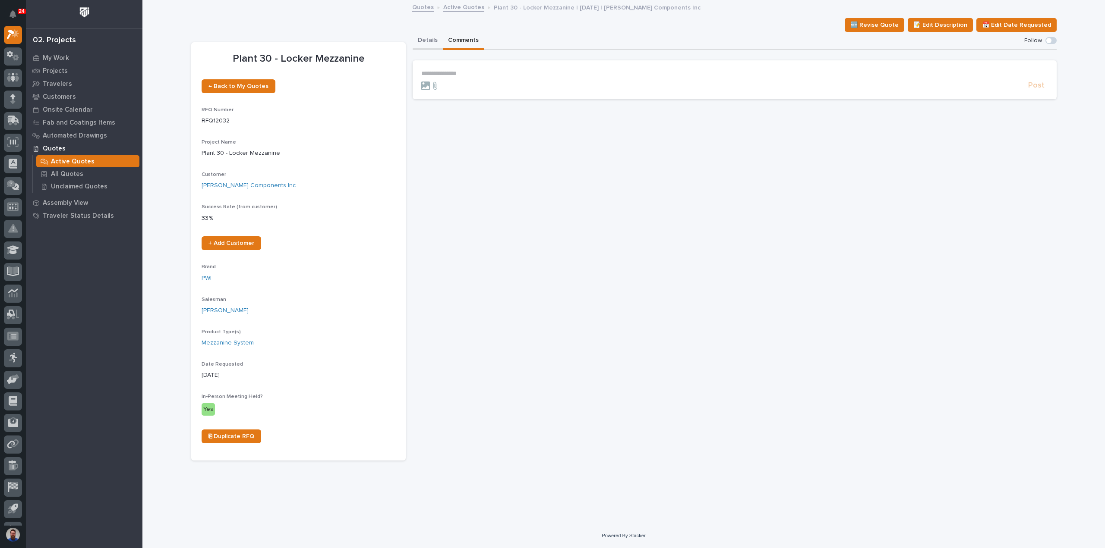
click at [432, 43] on button "Details" at bounding box center [428, 41] width 30 height 18
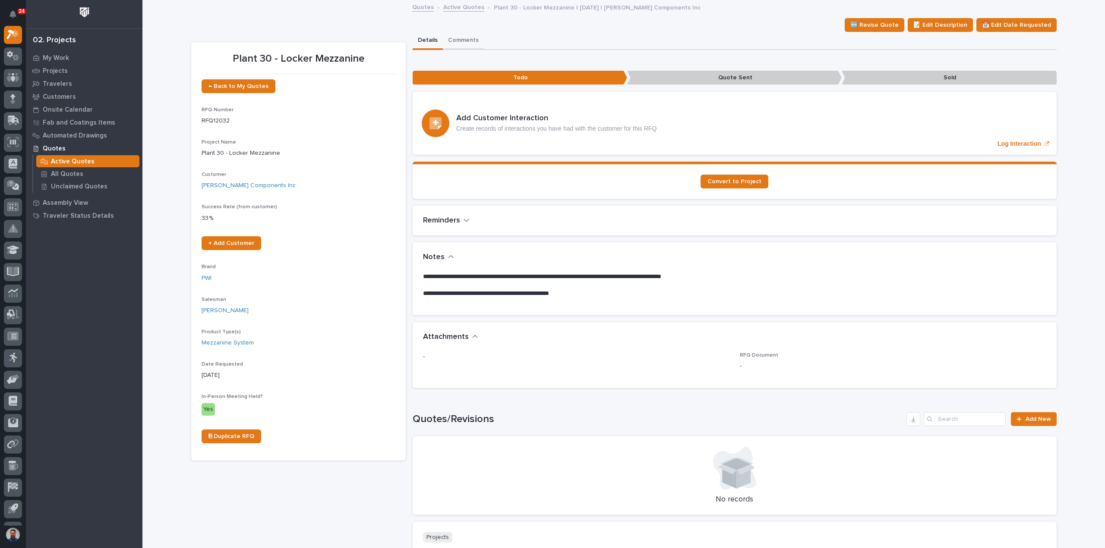
click at [451, 38] on button "Comments" at bounding box center [463, 41] width 41 height 18
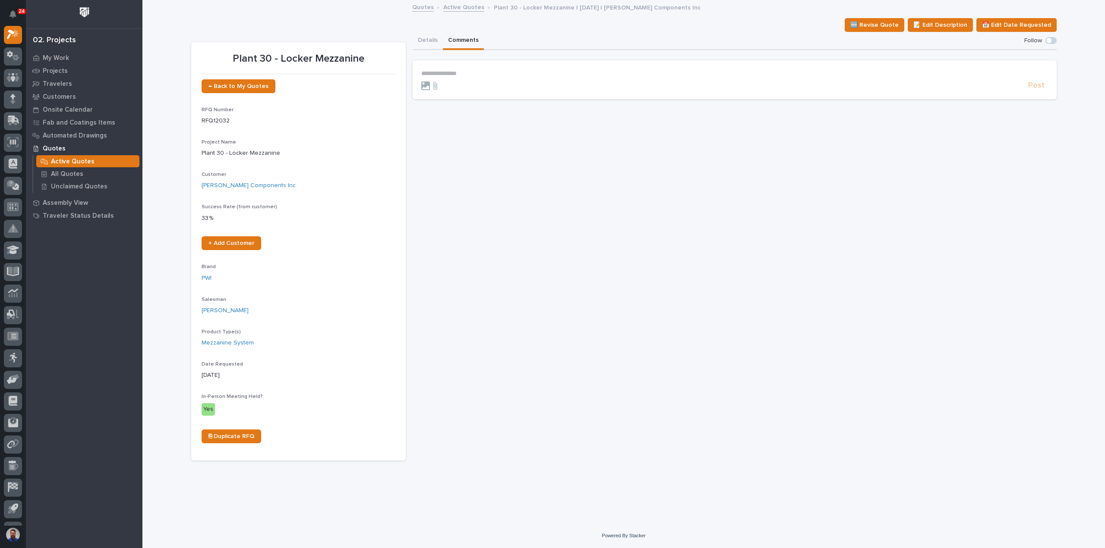
click at [445, 66] on section "**********" at bounding box center [735, 79] width 644 height 39
click at [447, 70] on p "**********" at bounding box center [734, 73] width 627 height 7
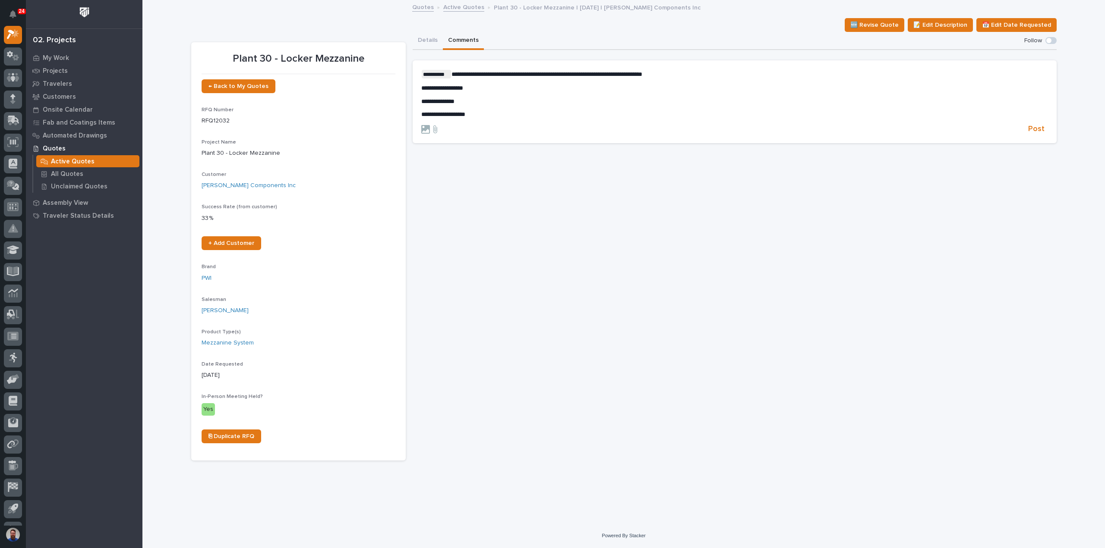
click at [727, 82] on div "**********" at bounding box center [734, 94] width 627 height 48
click at [736, 70] on p "**********" at bounding box center [734, 74] width 627 height 9
click at [736, 71] on p "**********" at bounding box center [734, 74] width 627 height 9
drag, startPoint x: 628, startPoint y: 73, endPoint x: 648, endPoint y: 72, distance: 20.3
click at [642, 72] on span "**********" at bounding box center [546, 74] width 191 height 6
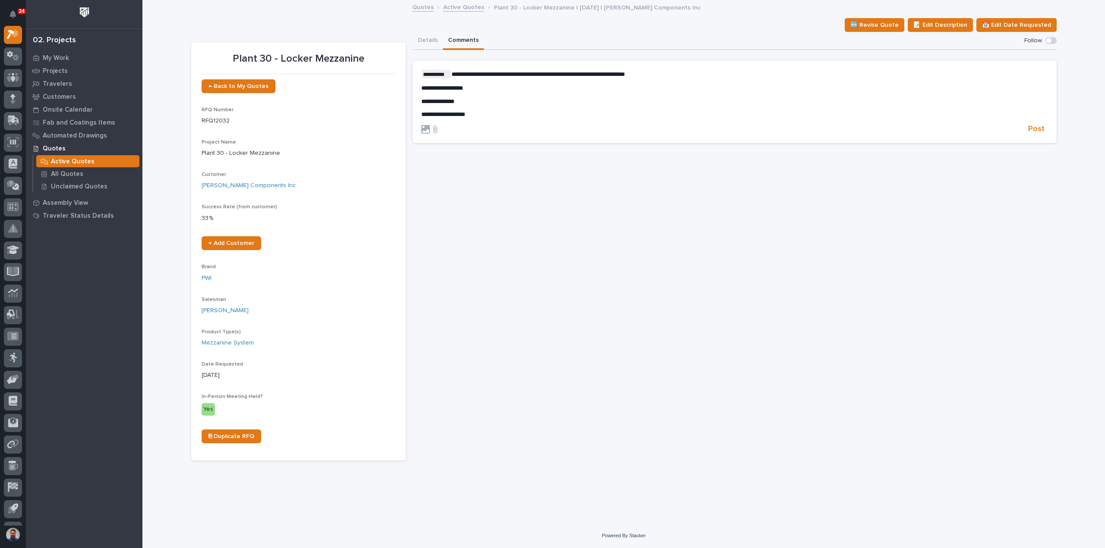
click at [595, 72] on span "**********" at bounding box center [537, 74] width 173 height 6
click at [609, 69] on section "**********" at bounding box center [735, 101] width 644 height 83
click at [598, 73] on span "**********" at bounding box center [537, 74] width 173 height 6
click at [649, 73] on span "**********" at bounding box center [549, 74] width 197 height 6
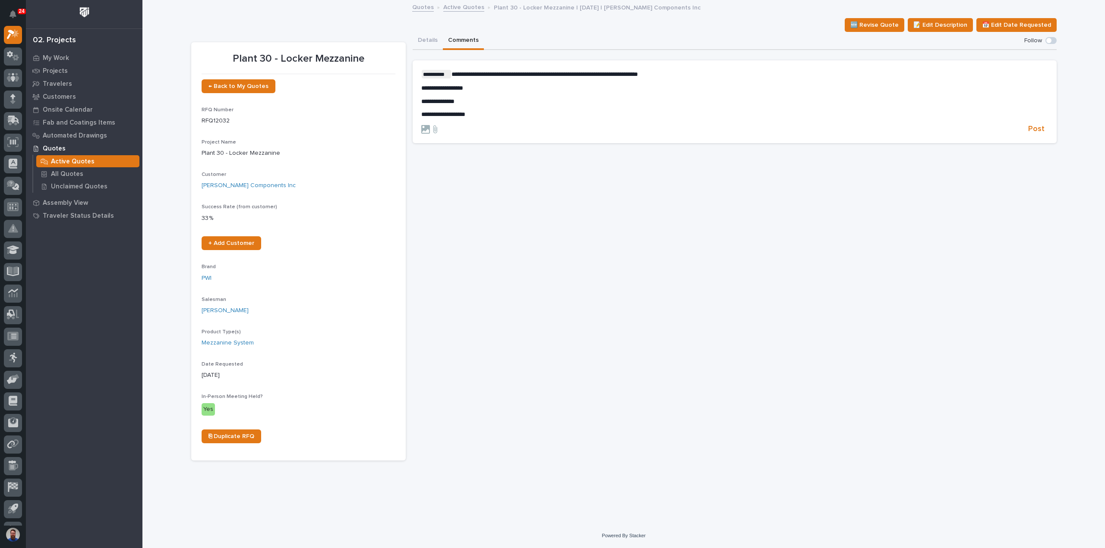
click at [717, 75] on p "**********" at bounding box center [734, 74] width 627 height 9
click at [721, 74] on p "**********" at bounding box center [734, 74] width 627 height 9
drag, startPoint x: 536, startPoint y: 81, endPoint x: 594, endPoint y: 88, distance: 58.3
click at [594, 88] on div "**********" at bounding box center [734, 94] width 627 height 48
click at [594, 88] on p "**********" at bounding box center [734, 88] width 627 height 7
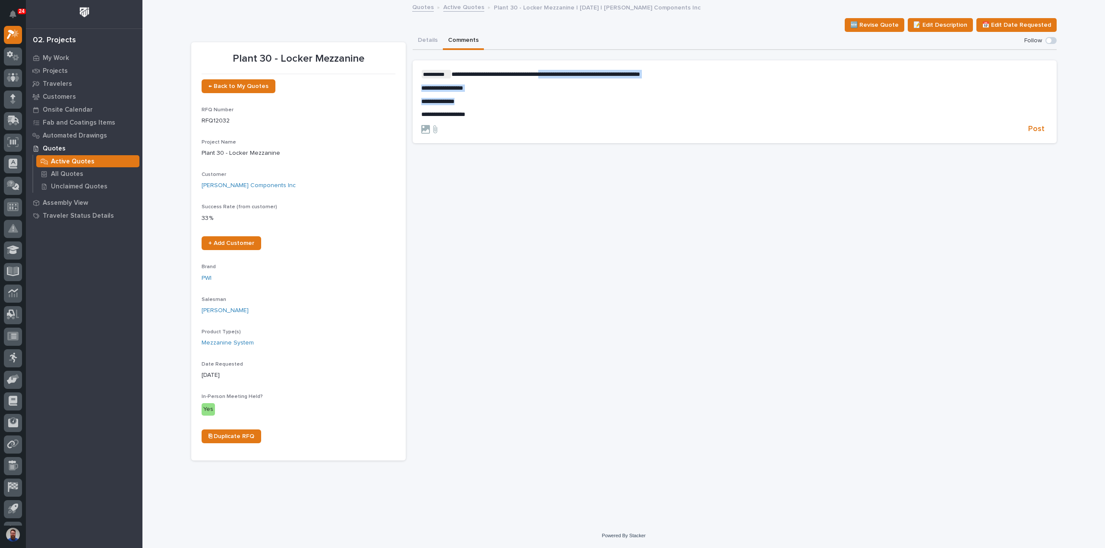
drag, startPoint x: 590, startPoint y: 101, endPoint x: 561, endPoint y: 76, distance: 38.9
click at [561, 77] on div "**********" at bounding box center [734, 94] width 627 height 48
click at [561, 76] on span "**********" at bounding box center [545, 74] width 189 height 6
click at [491, 74] on span "**********" at bounding box center [545, 74] width 189 height 6
click at [1035, 127] on span "Post" at bounding box center [1036, 129] width 16 height 10
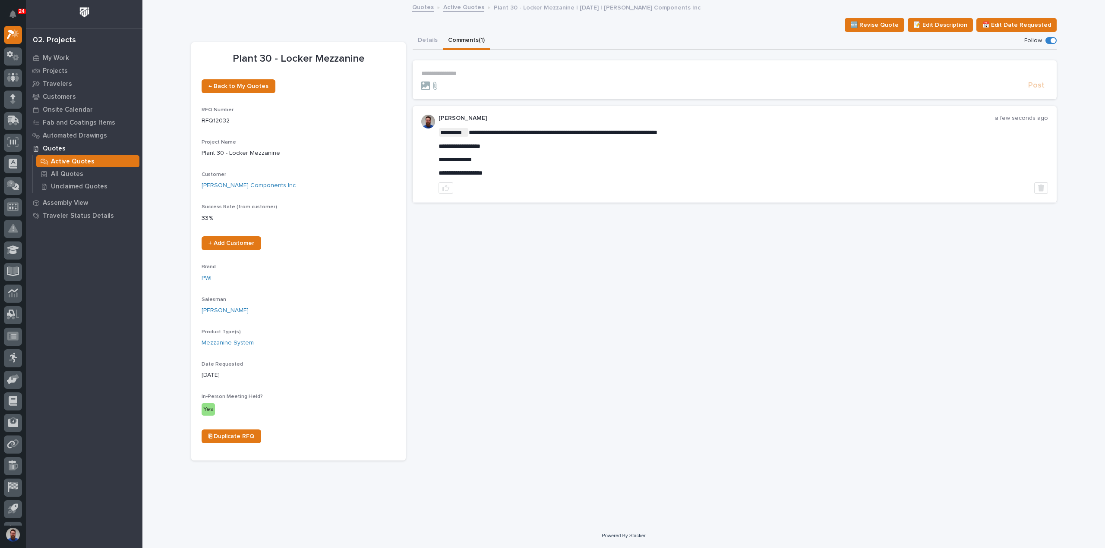
drag, startPoint x: 498, startPoint y: 175, endPoint x: 467, endPoint y: 150, distance: 39.6
click at [501, 154] on div "**********" at bounding box center [742, 152] width 609 height 48
drag, startPoint x: 504, startPoint y: 171, endPoint x: 467, endPoint y: 148, distance: 43.8
click at [467, 148] on div "**********" at bounding box center [742, 152] width 609 height 48
click at [500, 155] on div "**********" at bounding box center [742, 152] width 609 height 48
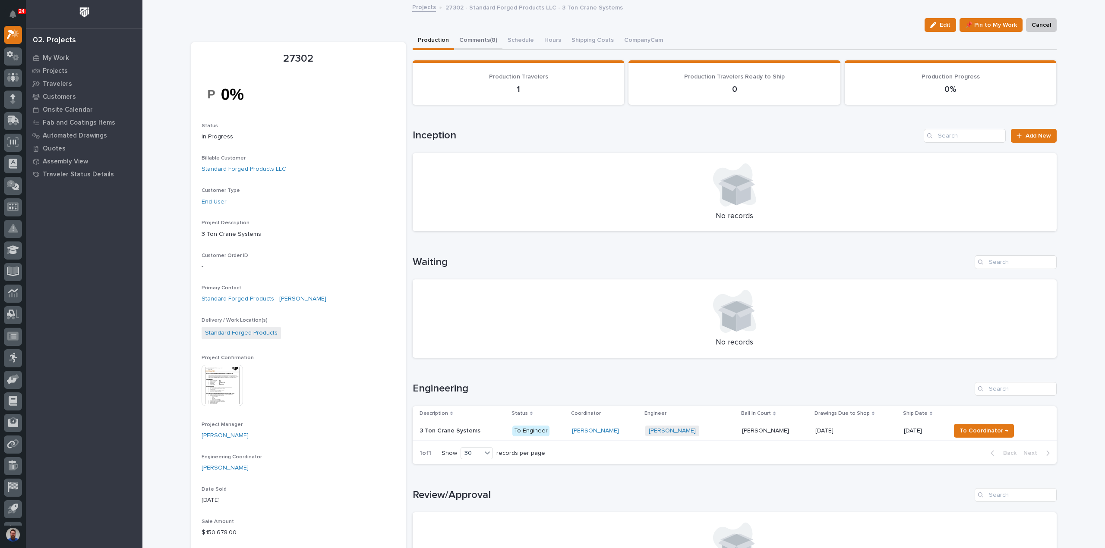
click at [479, 46] on button "Comments (8)" at bounding box center [478, 41] width 48 height 18
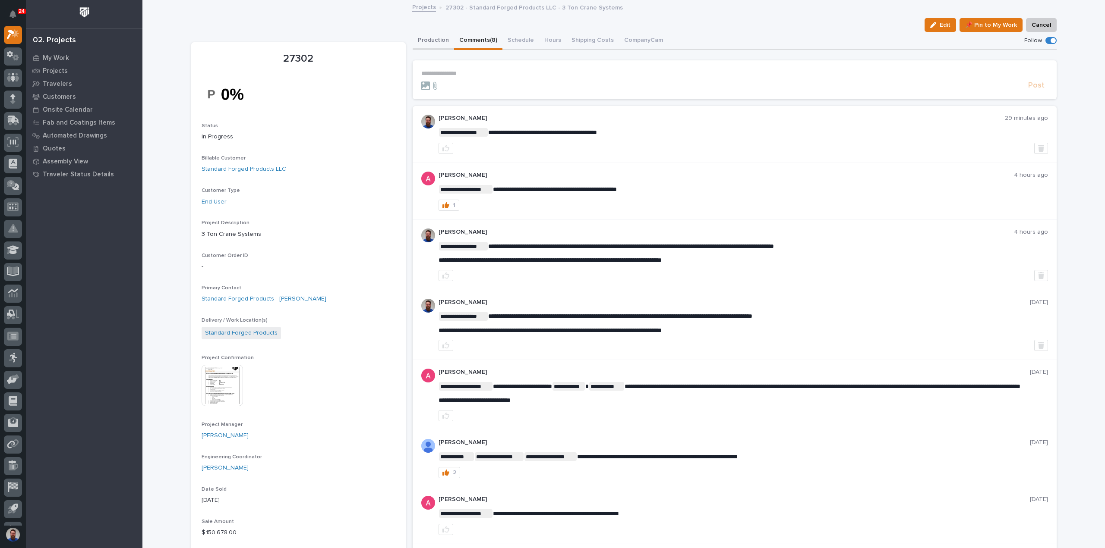
click at [430, 41] on button "Production" at bounding box center [433, 41] width 41 height 18
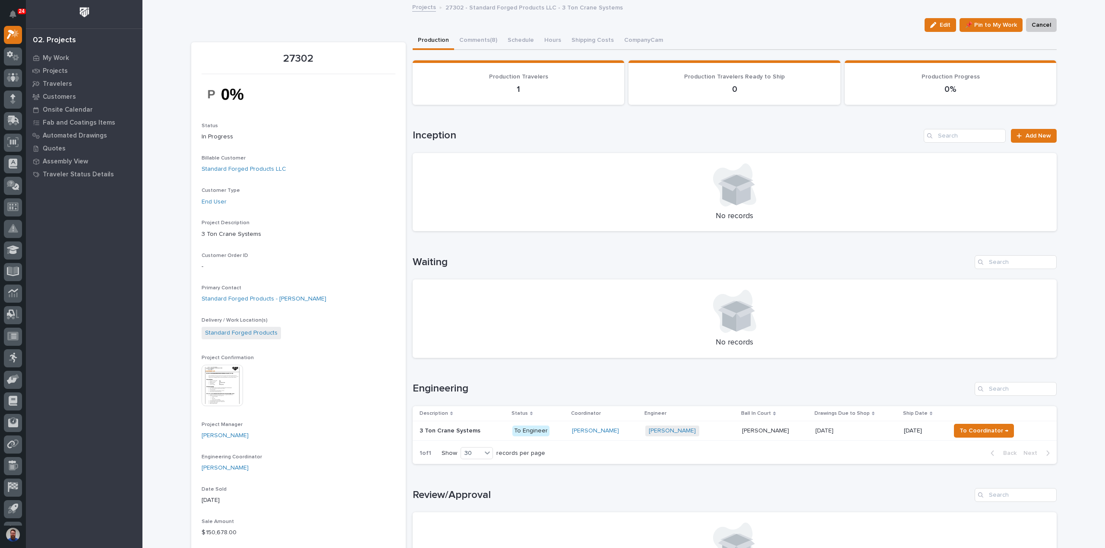
click at [500, 438] on div "3 Ton Crane Systems 3 Ton Crane Systems" at bounding box center [462, 431] width 86 height 14
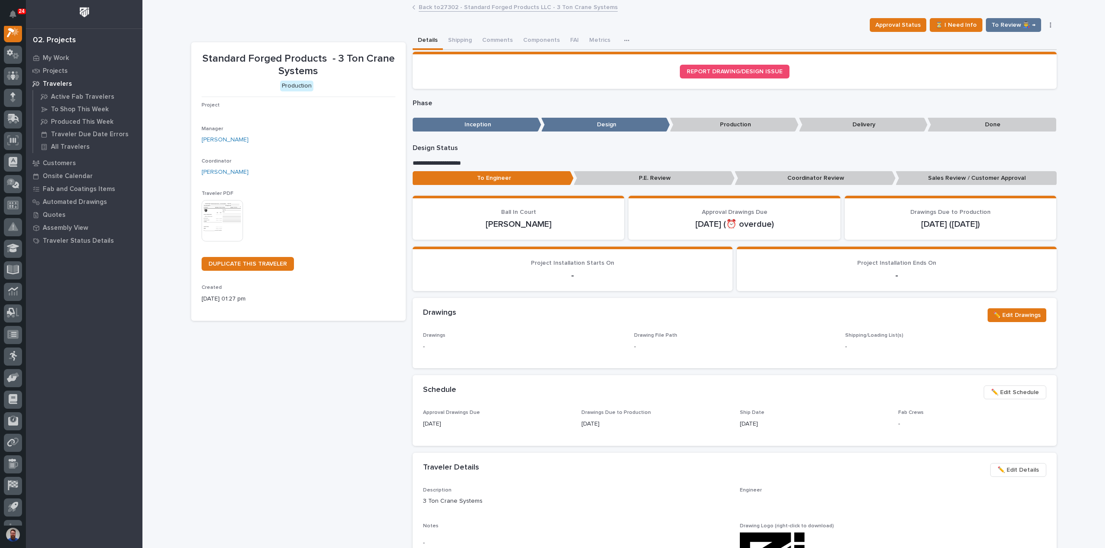
scroll to position [22, 0]
